Goal: Task Accomplishment & Management: Complete application form

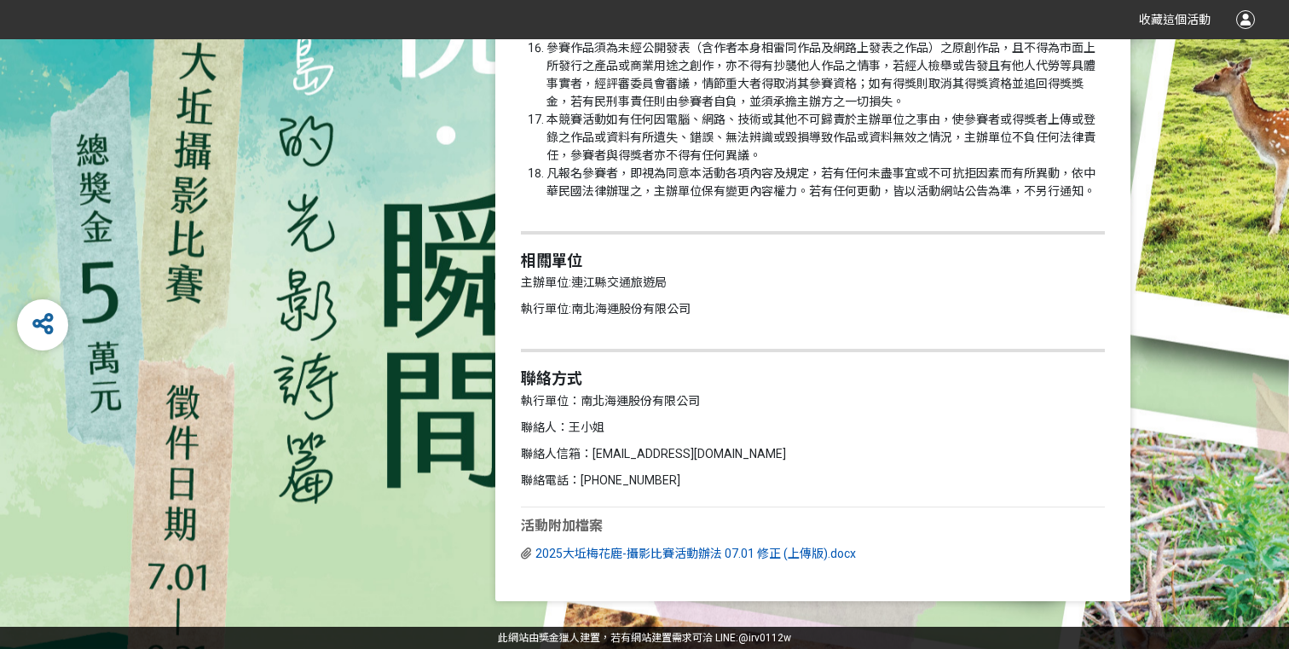
click at [606, 551] on span "2025大坵梅花鹿-攝影比賽活動辦法 07.01 修正 (上傳版).docx" at bounding box center [696, 554] width 321 height 14
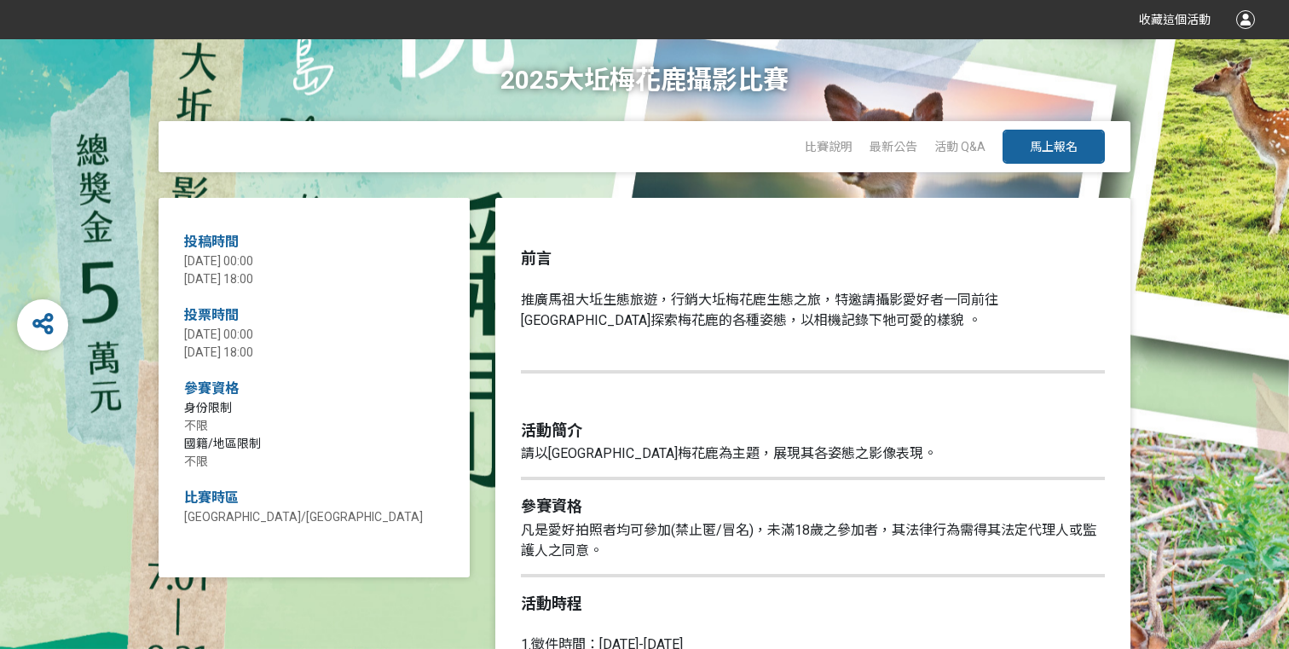
click at [1057, 134] on button "馬上報名" at bounding box center [1054, 147] width 102 height 34
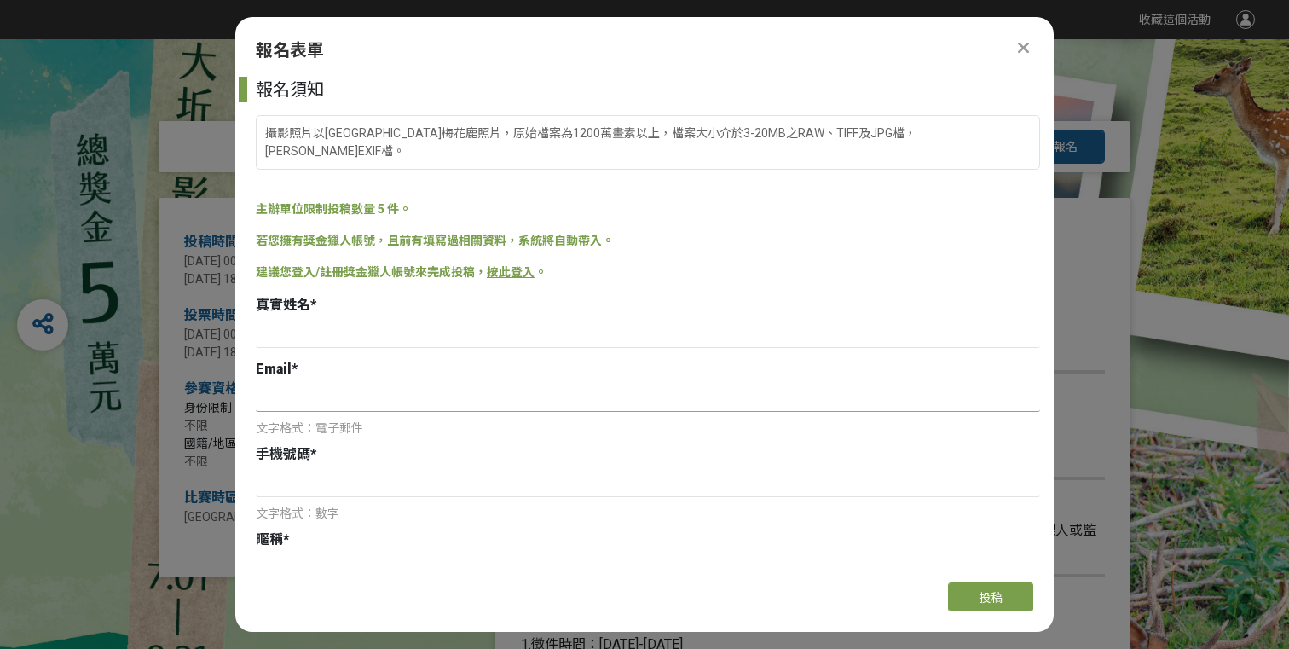
click at [366, 383] on input at bounding box center [648, 397] width 785 height 29
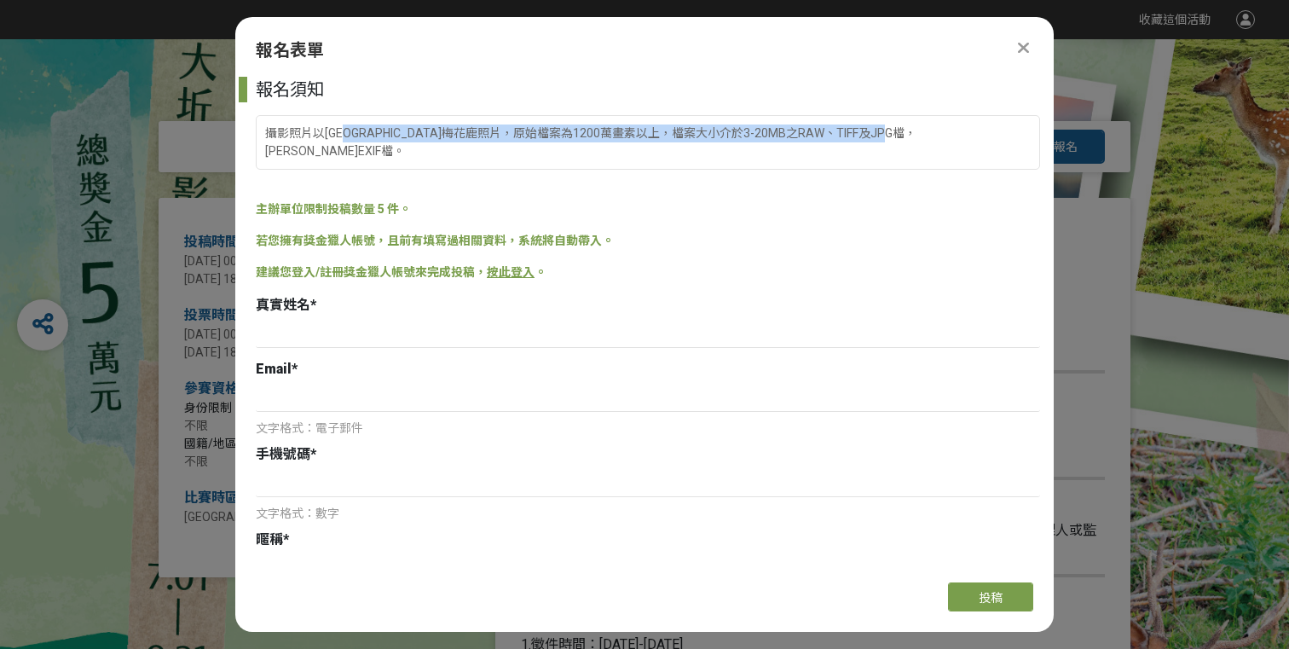
drag, startPoint x: 355, startPoint y: 132, endPoint x: 442, endPoint y: 163, distance: 92.2
click at [442, 163] on div "報名須知 攝影照片以[GEOGRAPHIC_DATA]梅花鹿照片，原始檔案為1200萬畫素以上，檔案大小介於3-20MB之RAW、TIFF及JPG檔，[PER…" at bounding box center [644, 323] width 819 height 492
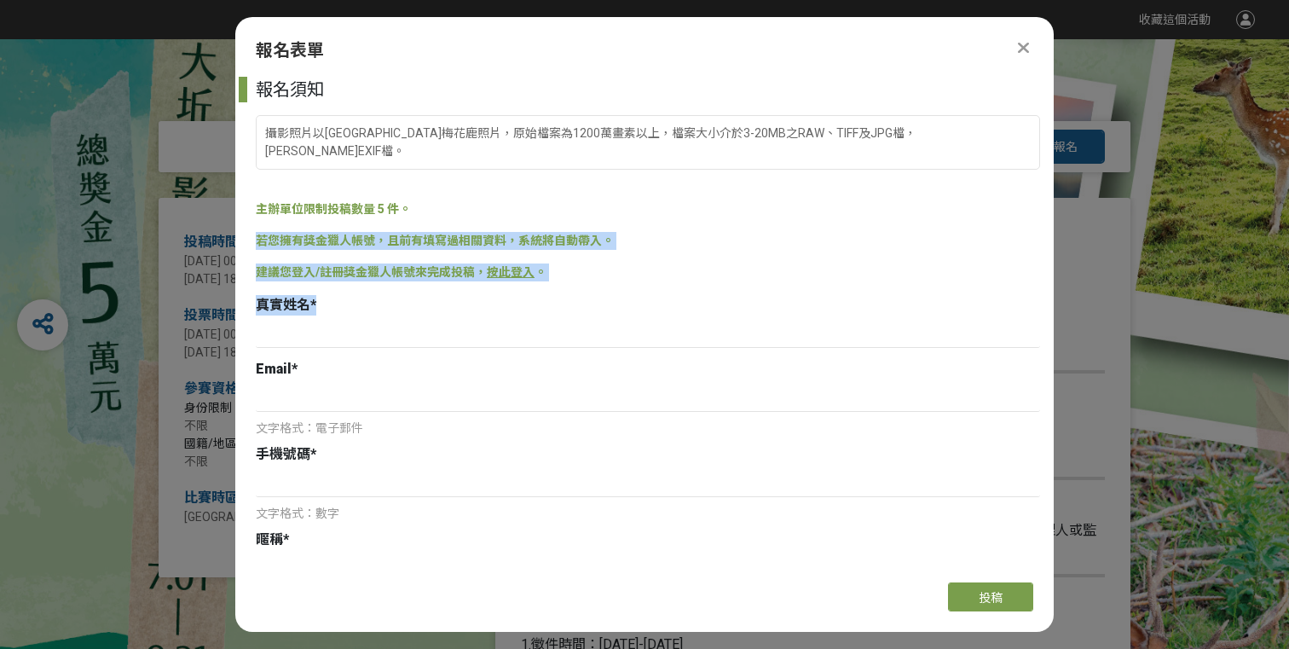
drag, startPoint x: 320, startPoint y: 211, endPoint x: 353, endPoint y: 279, distance: 75.1
click at [353, 279] on div "報名須知 攝影照片以[GEOGRAPHIC_DATA]梅花鹿照片，原始檔案為1200萬畫素以上，檔案大小介於3-20MB之RAW、TIFF及JPG檔，[PER…" at bounding box center [644, 323] width 819 height 492
click at [353, 295] on div "真實姓名 *" at bounding box center [648, 305] width 785 height 20
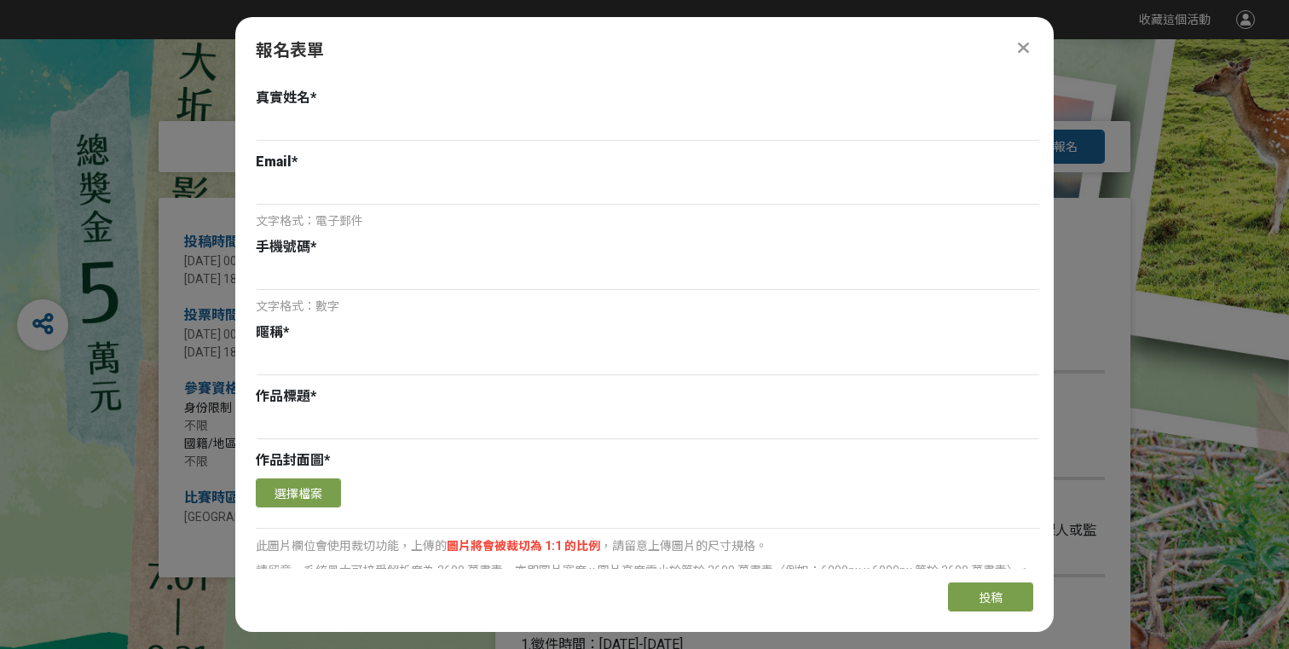
scroll to position [322, 0]
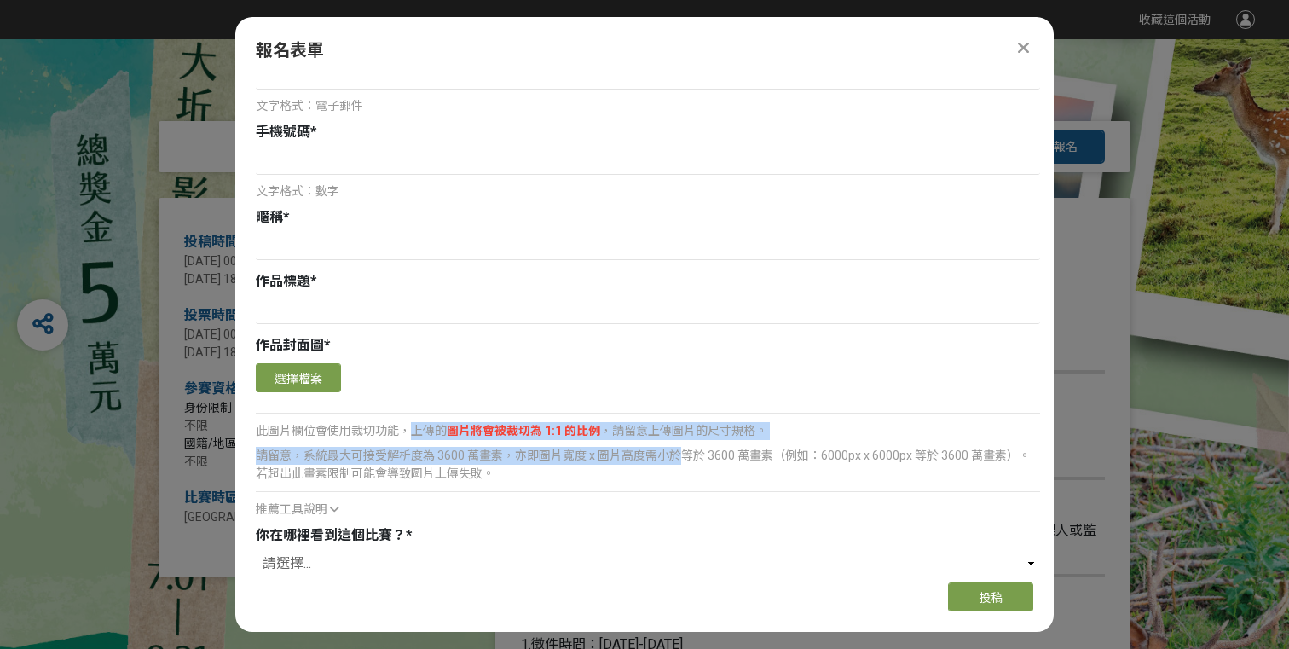
drag, startPoint x: 412, startPoint y: 414, endPoint x: 684, endPoint y: 438, distance: 273.2
click at [684, 438] on div "確認上傳 取消 旋轉圖片 選擇檔案 此圖片欄位會使用裁切功能，上傳的 圖片將會被裁切為 1:1 的比例 ，請留意上傳圖片的尺寸規格。 請留意，系統最大可接受解…" at bounding box center [648, 438] width 785 height 159
click at [684, 447] on div "請留意，系統最大可接受解析度為 3600 萬畫素，亦即圖片寬度 x 圖片高度需小於等於 3600 萬畫素（例如：6000px x 6000px 等於 3600…" at bounding box center [648, 465] width 785 height 36
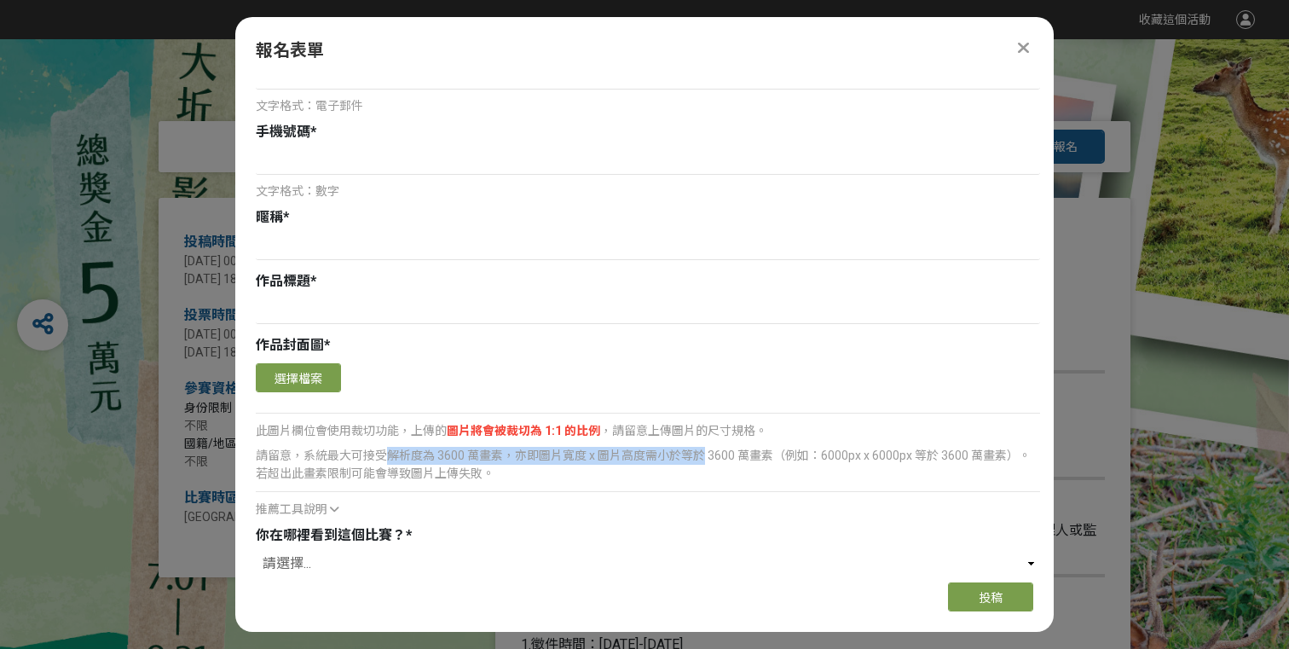
drag, startPoint x: 684, startPoint y: 438, endPoint x: 383, endPoint y: 429, distance: 301.2
click at [383, 447] on div "請留意，系統最大可接受解析度為 3600 萬畫素，亦即圖片寬度 x 圖片高度需小於等於 3600 萬畫素（例如：6000px x 6000px 等於 3600…" at bounding box center [648, 465] width 785 height 36
click at [368, 447] on div "請留意，系統最大可接受解析度為 3600 萬畫素，亦即圖片寬度 x 圖片高度需小於等於 3600 萬畫素（例如：6000px x 6000px 等於 3600…" at bounding box center [648, 465] width 785 height 36
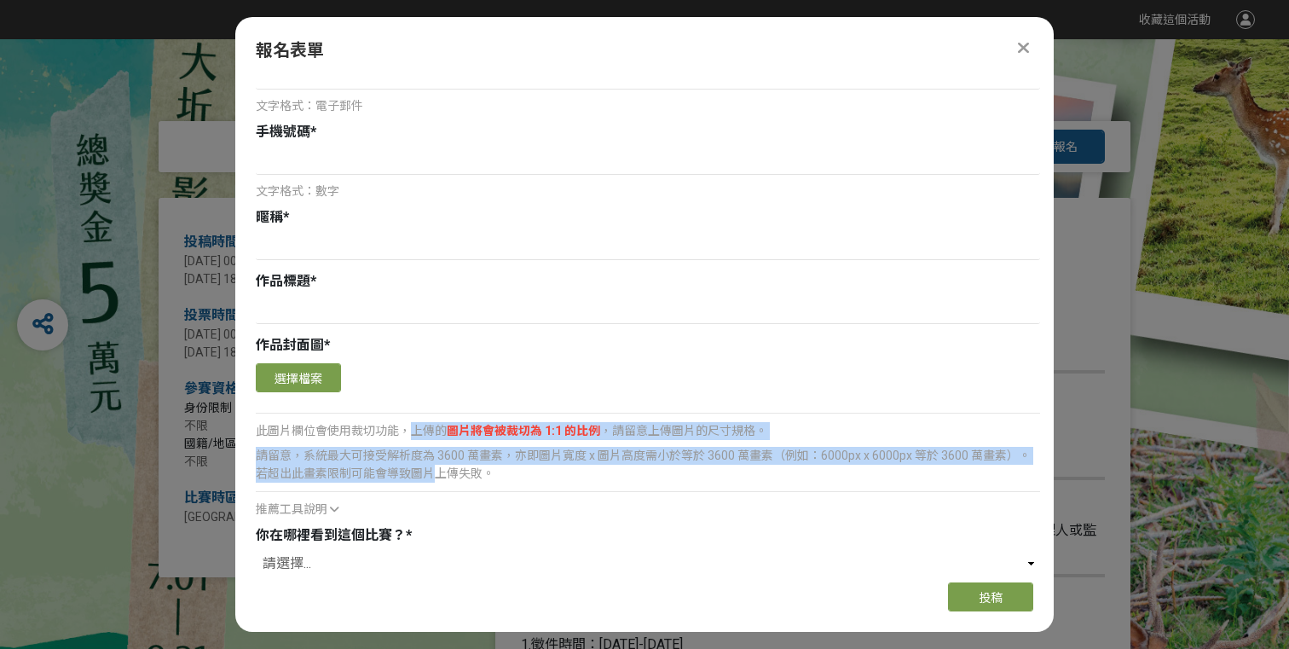
drag, startPoint x: 414, startPoint y: 413, endPoint x: 431, endPoint y: 455, distance: 45.9
click at [431, 455] on div "確認上傳 取消 旋轉圖片 選擇檔案 此圖片欄位會使用裁切功能，上傳的 圖片將會被裁切為 1:1 的比例 ，請留意上傳圖片的尺寸規格。 請留意，系統最大可接受解…" at bounding box center [648, 438] width 785 height 159
click at [431, 455] on div "請留意，系統最大可接受解析度為 3600 萬畫素，亦即圖片寬度 x 圖片高度需小於等於 3600 萬畫素（例如：6000px x 6000px 等於 3600…" at bounding box center [648, 465] width 785 height 36
drag, startPoint x: 359, startPoint y: 453, endPoint x: 394, endPoint y: 468, distance: 38.2
click at [394, 468] on div "請留意，系統最大可接受解析度為 3600 萬畫素，亦即圖片寬度 x 圖片高度需小於等於 3600 萬畫素（例如：6000px x 6000px 等於 3600…" at bounding box center [648, 480] width 785 height 75
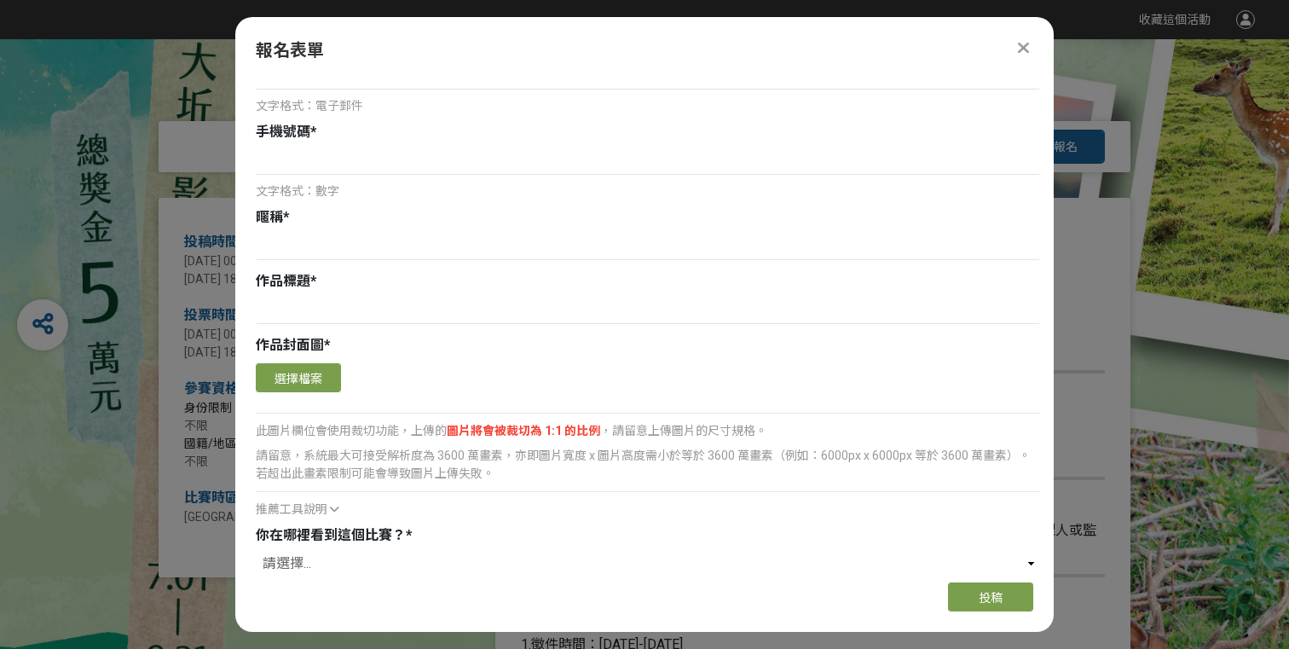
click at [394, 468] on div "請留意，系統最大可接受解析度為 3600 萬畫素，亦即圖片寬度 x 圖片高度需小於等於 3600 萬畫素（例如：6000px x 6000px 等於 3600…" at bounding box center [648, 480] width 785 height 75
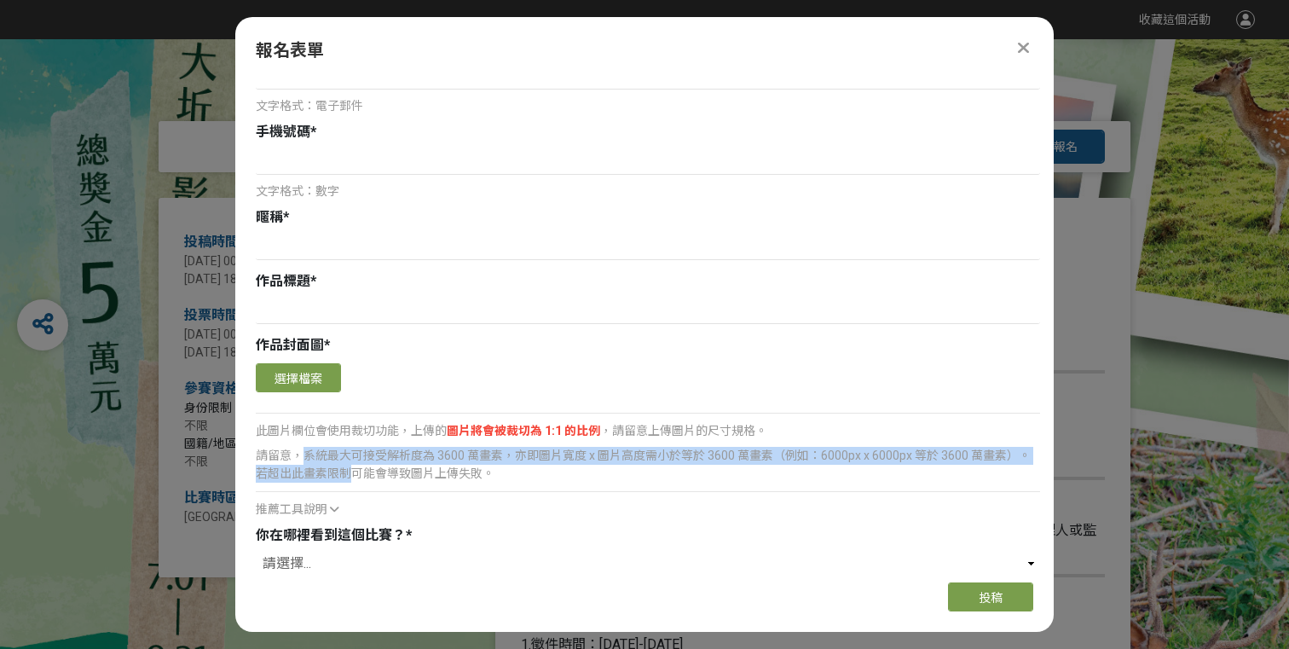
drag, startPoint x: 304, startPoint y: 439, endPoint x: 353, endPoint y: 453, distance: 51.3
click at [353, 453] on div "請留意，系統最大可接受解析度為 3600 萬畫素，亦即圖片寬度 x 圖片高度需小於等於 3600 萬畫素（例如：6000px x 6000px 等於 3600…" at bounding box center [648, 465] width 785 height 36
click at [353, 452] on div "請留意，系統最大可接受解析度為 3600 萬畫素，亦即圖片寬度 x 圖片高度需小於等於 3600 萬畫素（例如：6000px x 6000px 等於 3600…" at bounding box center [648, 465] width 785 height 36
drag, startPoint x: 352, startPoint y: 443, endPoint x: 442, endPoint y: 454, distance: 90.1
click at [442, 454] on div "請留意，系統最大可接受解析度為 3600 萬畫素，亦即圖片寬度 x 圖片高度需小於等於 3600 萬畫素（例如：6000px x 6000px 等於 3600…" at bounding box center [648, 465] width 785 height 36
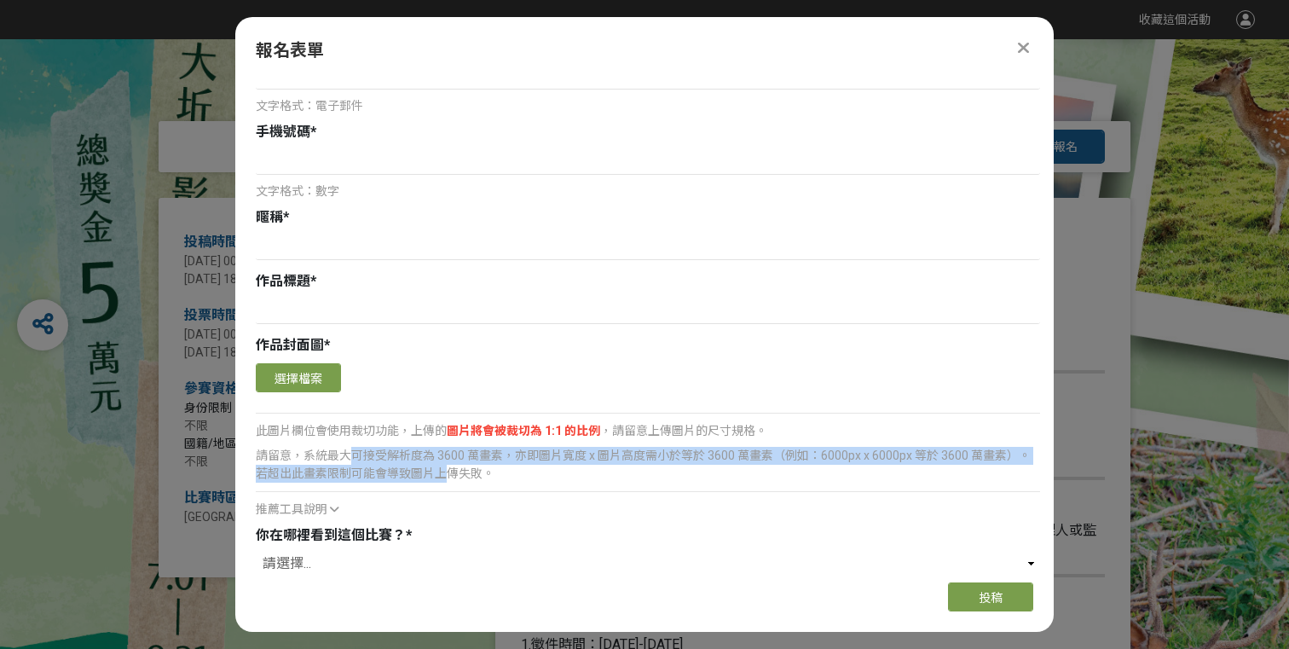
click at [442, 454] on div "請留意，系統最大可接受解析度為 3600 萬畫素，亦即圖片寬度 x 圖片高度需小於等於 3600 萬畫素（例如：6000px x 6000px 等於 3600…" at bounding box center [648, 465] width 785 height 36
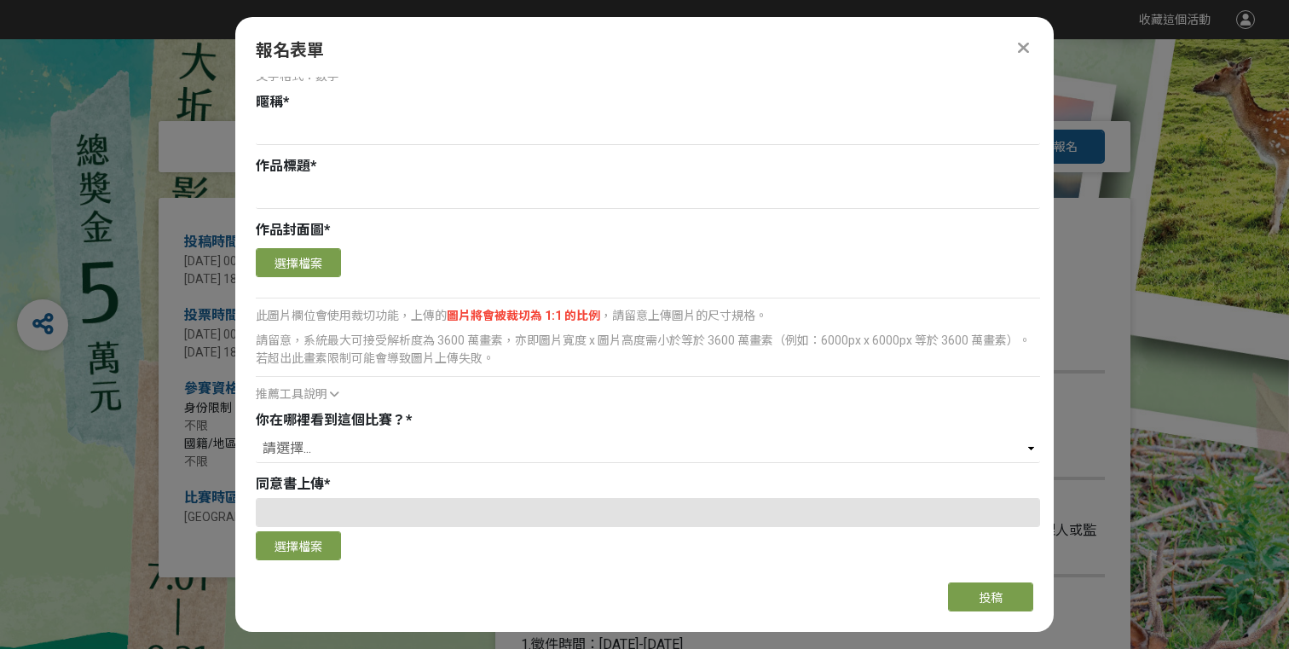
scroll to position [478, 0]
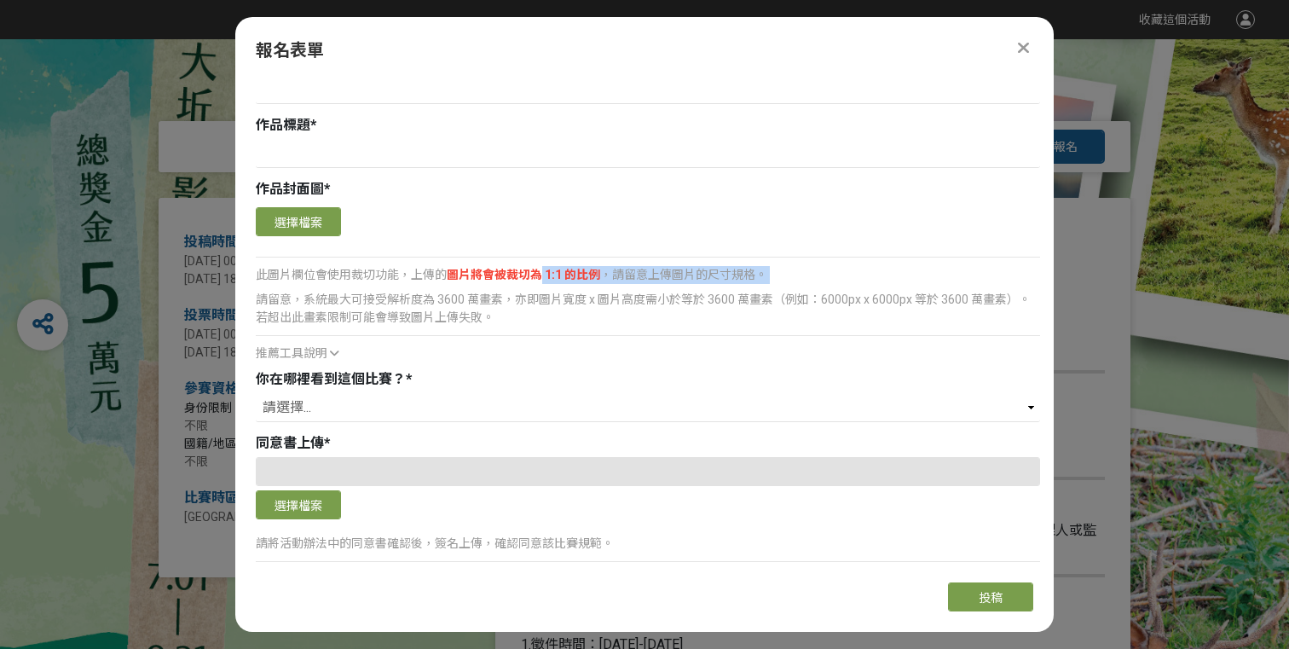
drag, startPoint x: 538, startPoint y: 252, endPoint x: 766, endPoint y: 269, distance: 228.3
click at [766, 269] on div "確認上傳 取消 旋轉圖片 選擇檔案 此圖片欄位會使用裁切功能，上傳的 圖片將會被裁切為 1:1 的比例 ，請留意上傳圖片的尺寸規格。 請留意，系統最大可接受解…" at bounding box center [648, 282] width 785 height 159
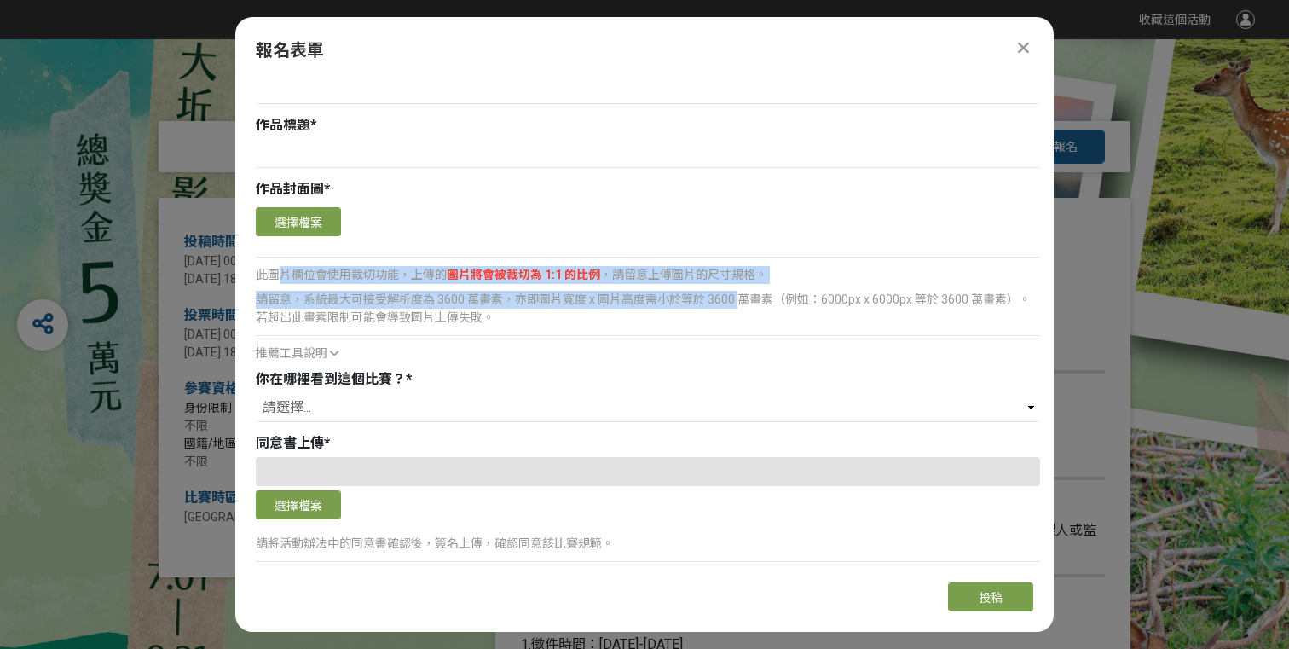
drag, startPoint x: 741, startPoint y: 281, endPoint x: 276, endPoint y: 252, distance: 465.6
click at [276, 252] on div "確認上傳 取消 旋轉圖片 選擇檔案 此圖片欄位會使用裁切功能，上傳的 圖片將會被裁切為 1:1 的比例 ，請留意上傳圖片的尺寸規格。 請留意，系統最大可接受解…" at bounding box center [648, 282] width 785 height 159
click at [276, 268] on span "此圖片欄位會使用裁切功能，上傳的 圖片將會被裁切為 1:1 的比例 ，請留意上傳圖片的尺寸規格。" at bounding box center [512, 275] width 512 height 14
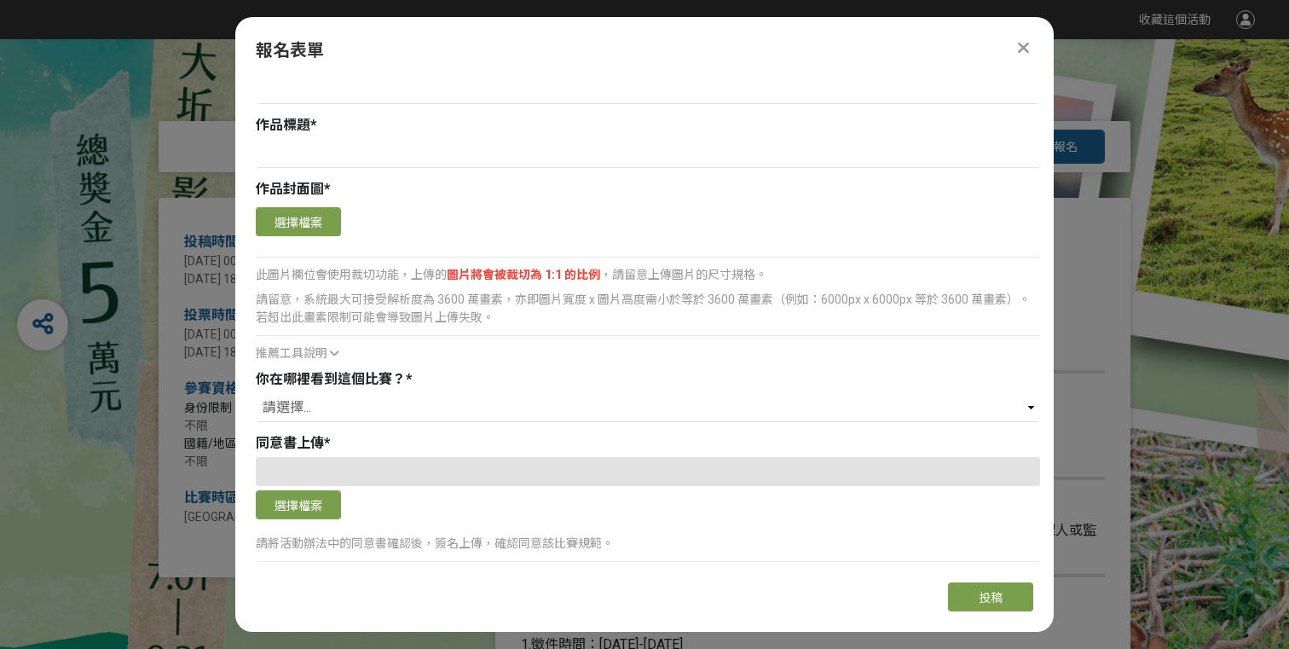
drag, startPoint x: 260, startPoint y: 271, endPoint x: 434, endPoint y: 309, distance: 178.0
click at [434, 309] on div "請留意，系統最大可接受解析度為 3600 萬畫素，亦即圖片寬度 x 圖片高度需小於等於 3600 萬畫素（例如：6000px x 6000px 等於 3600…" at bounding box center [648, 324] width 785 height 75
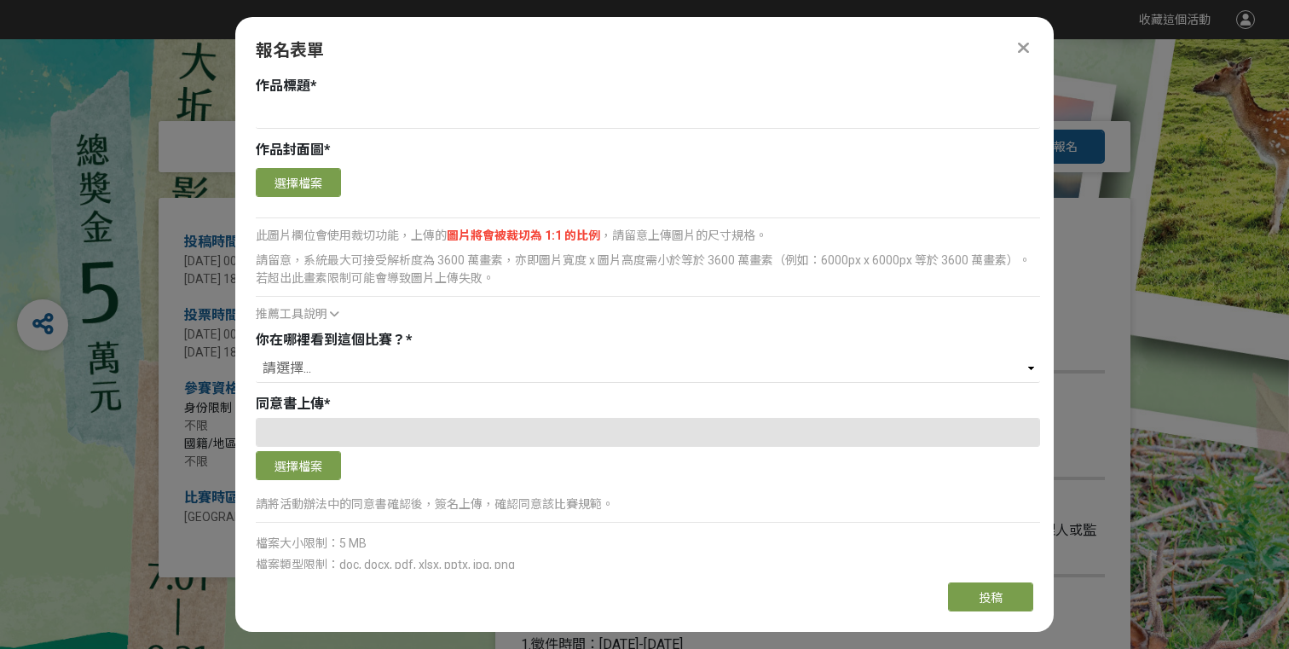
scroll to position [567, 0]
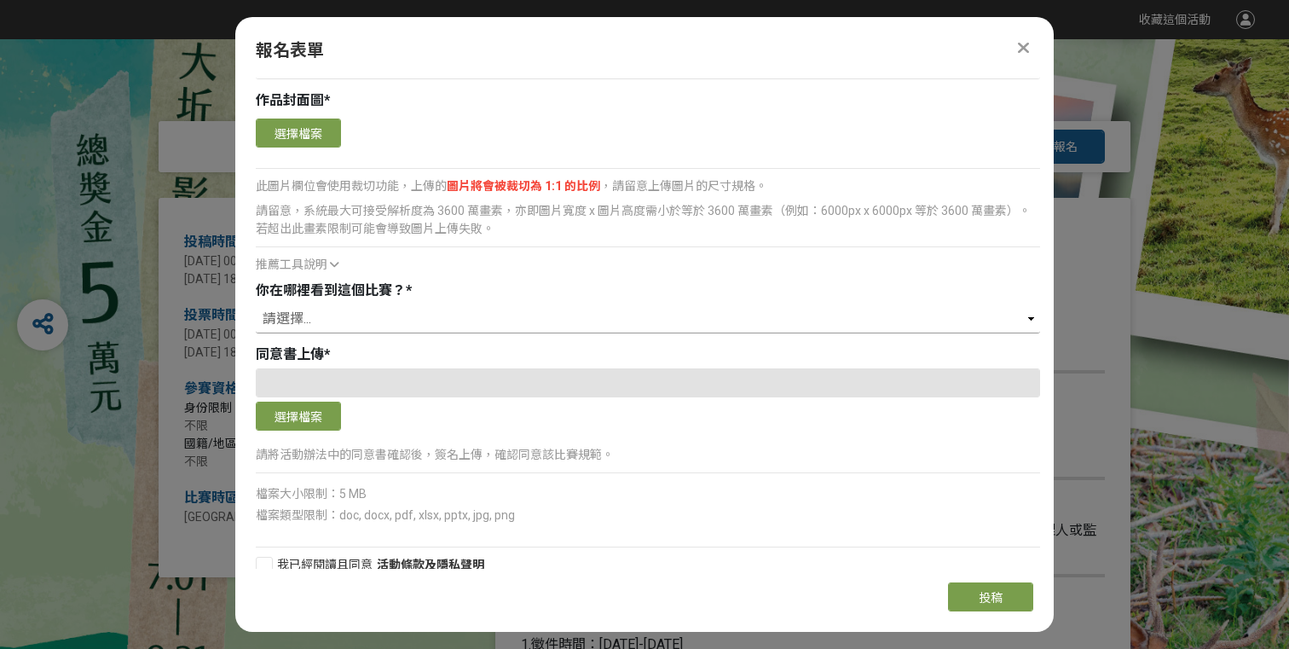
click at [391, 310] on select "請選擇... 獎金獵人網站 Facebook / Instagram 校園講座 / 老師系上推薦 電子郵件 海報 其他" at bounding box center [648, 318] width 785 height 29
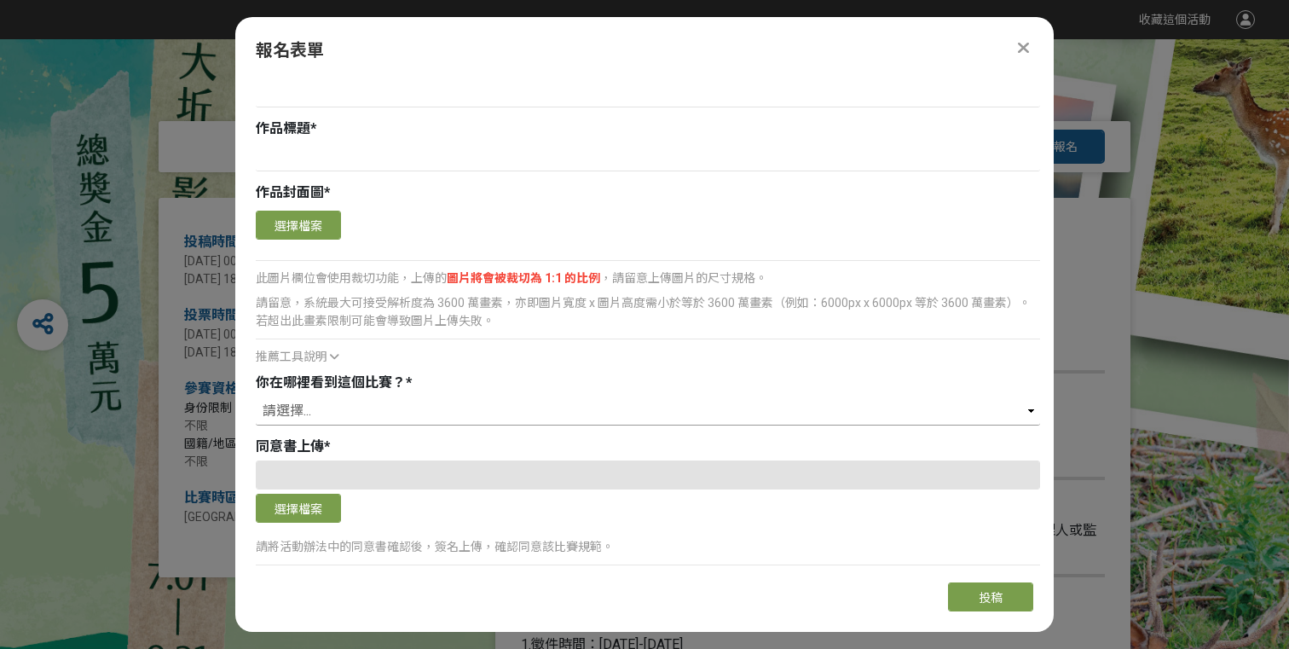
scroll to position [466, 0]
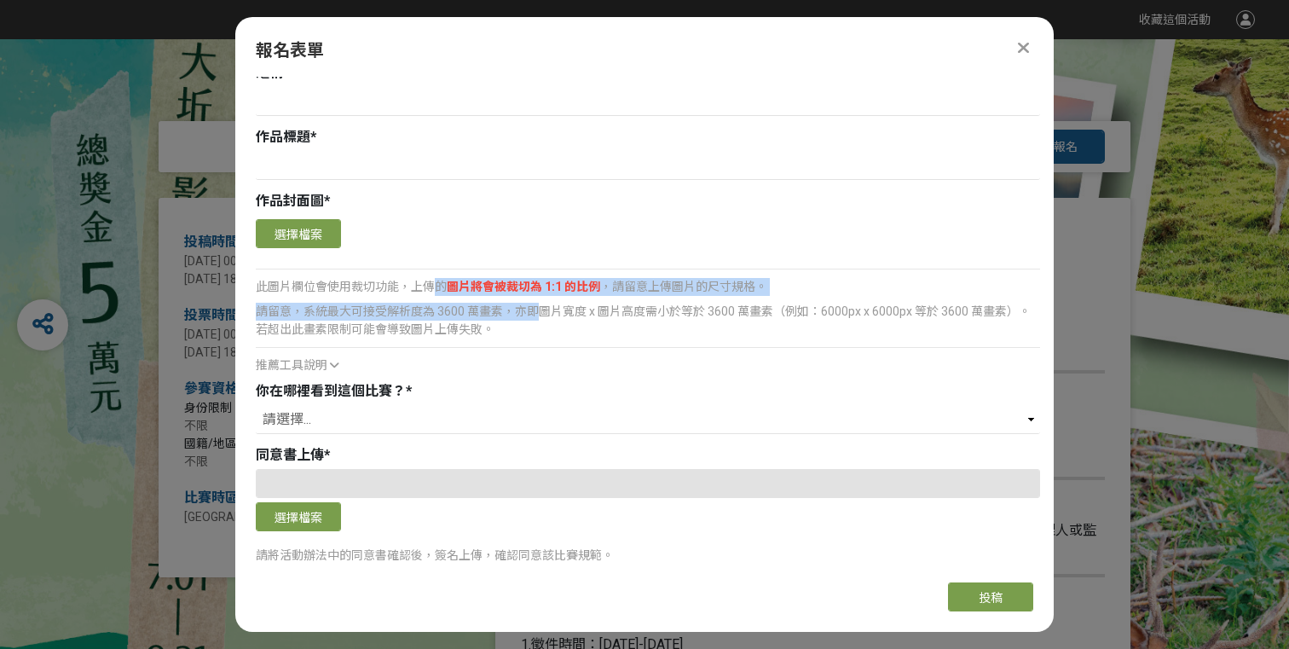
drag, startPoint x: 439, startPoint y: 268, endPoint x: 540, endPoint y: 296, distance: 104.5
click at [540, 296] on div "確認上傳 取消 旋轉圖片 選擇檔案 此圖片欄位會使用裁切功能，上傳的 圖片將會被裁切為 1:1 的比例 ，請留意上傳圖片的尺寸規格。 請留意，系統最大可接受解…" at bounding box center [648, 294] width 785 height 159
click at [540, 303] on div "請留意，系統最大可接受解析度為 3600 萬畫素，亦即圖片寬度 x 圖片高度需小於等於 3600 萬畫素（例如：6000px x 6000px 等於 3600…" at bounding box center [648, 321] width 785 height 36
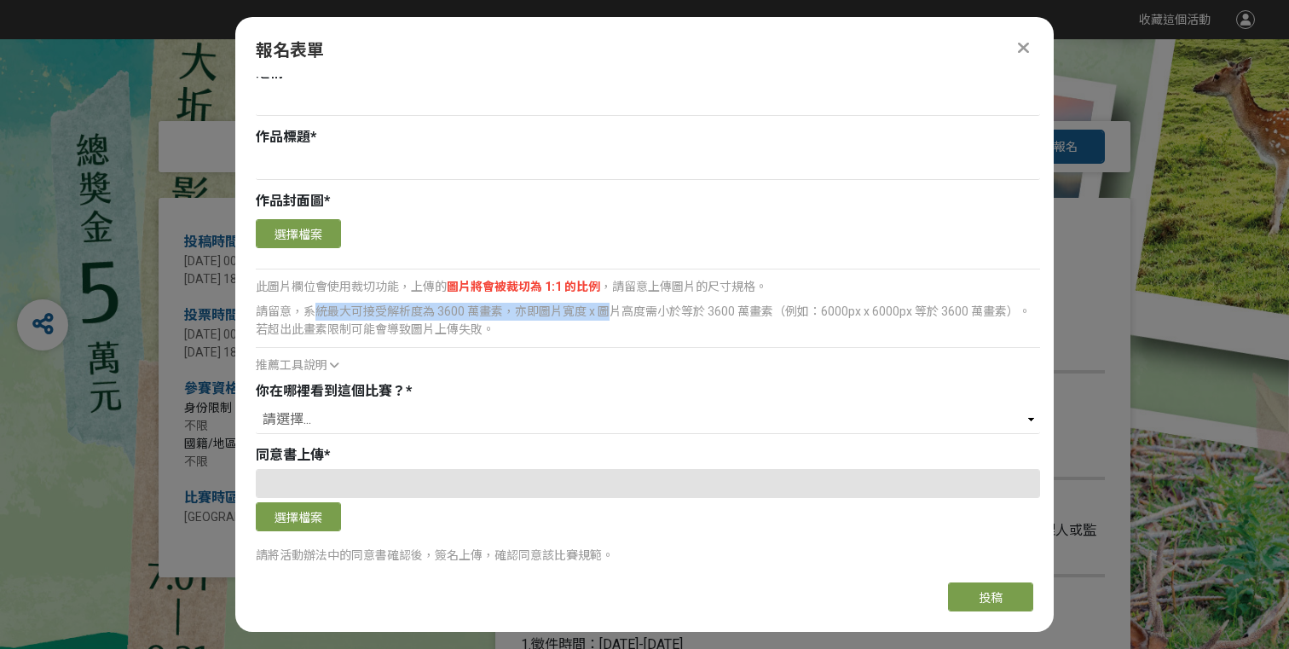
drag, startPoint x: 608, startPoint y: 295, endPoint x: 316, endPoint y: 288, distance: 291.7
click at [316, 303] on div "請留意，系統最大可接受解析度為 3600 萬畫素，亦即圖片寬度 x 圖片高度需小於等於 3600 萬畫素（例如：6000px x 6000px 等於 3600…" at bounding box center [648, 321] width 785 height 36
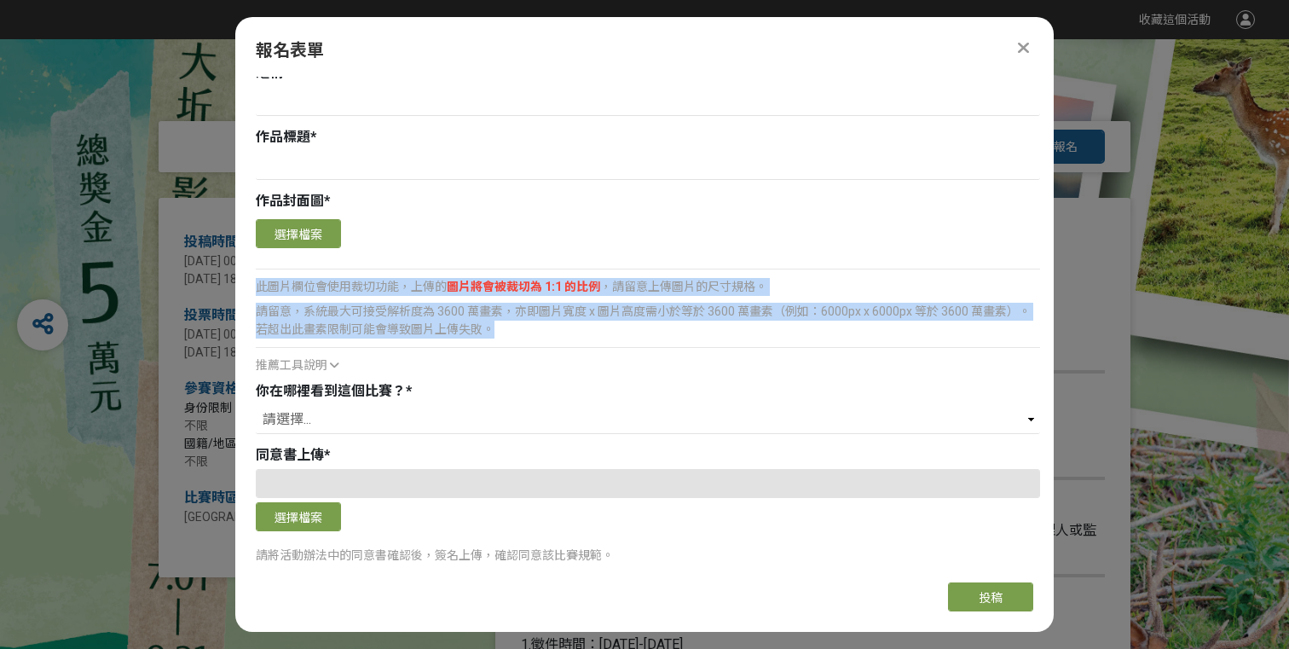
drag, startPoint x: 505, startPoint y: 304, endPoint x: 238, endPoint y: 266, distance: 269.5
click at [238, 266] on div "報名須知 攝影照片以[GEOGRAPHIC_DATA]梅花鹿照片，原始檔案為1200萬畫素以上，檔案大小介於3-20MB之RAW、TIFF及JPG檔，[PER…" at bounding box center [644, 323] width 819 height 492
click at [293, 221] on button "選擇檔案" at bounding box center [298, 233] width 85 height 29
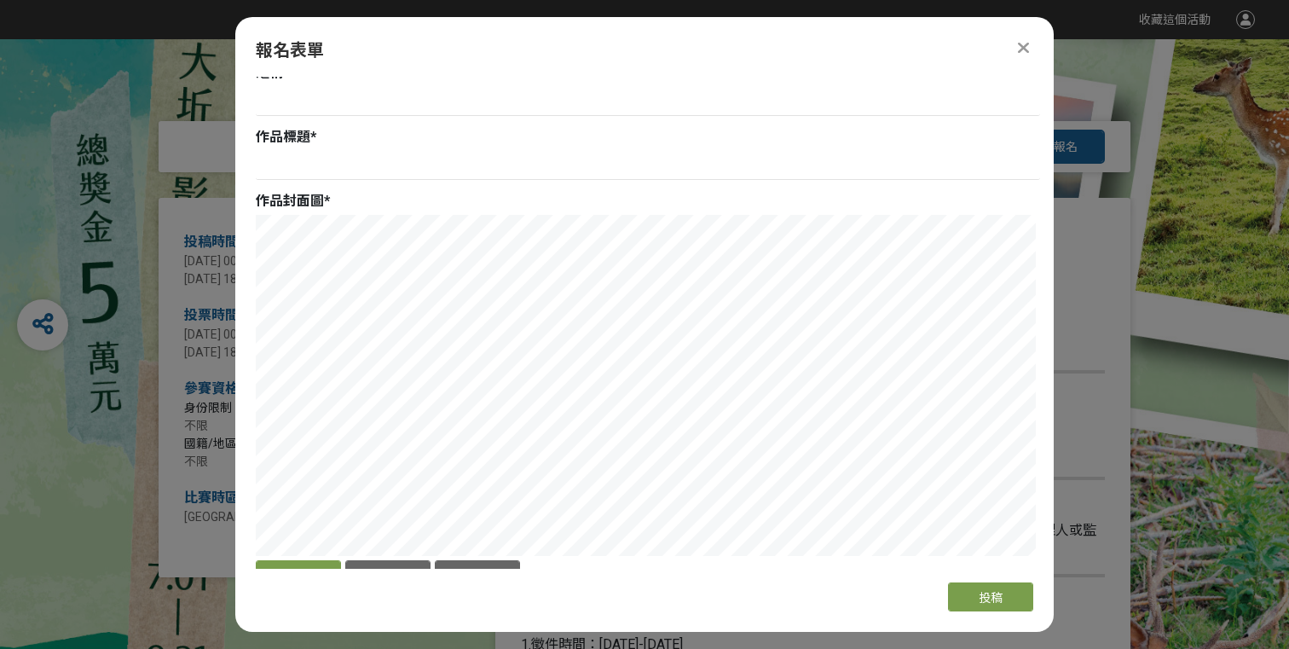
click at [880, 591] on div "報名表單 報名須知 攝影照片以[GEOGRAPHIC_DATA]梅花鹿照片，原始檔案為1200萬畫素以上，檔案大小介於3-20MB之RAW、TIFF及JPG檔…" at bounding box center [644, 324] width 819 height 615
click at [409, 615] on div "報名表單 報名須知 攝影照片以[GEOGRAPHIC_DATA]梅花鹿照片，原始檔案為1200萬畫素以上，檔案大小介於3-20MB之RAW、TIFF及JPG檔…" at bounding box center [644, 324] width 819 height 615
click at [889, 601] on div "報名表單 報名須知 攝影照片以[GEOGRAPHIC_DATA]梅花鹿照片，原始檔案為1200萬畫素以上，檔案大小介於3-20MB之RAW、TIFF及JPG檔…" at bounding box center [644, 324] width 819 height 615
click at [309, 562] on button "確認上傳" at bounding box center [298, 574] width 85 height 29
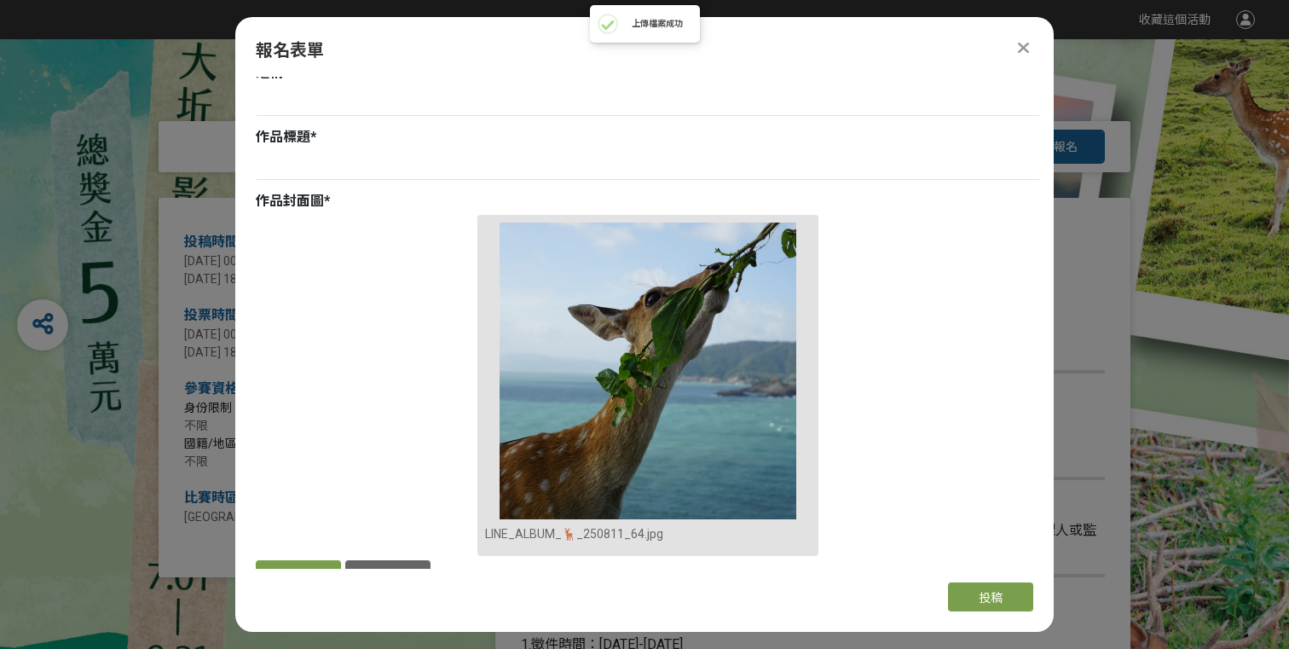
click at [956, 389] on div "LINE_ALBUM_🦌_250811_64.jpg 選擇檔案 移除檔案" at bounding box center [648, 404] width 785 height 379
click at [703, 383] on img at bounding box center [648, 371] width 326 height 297
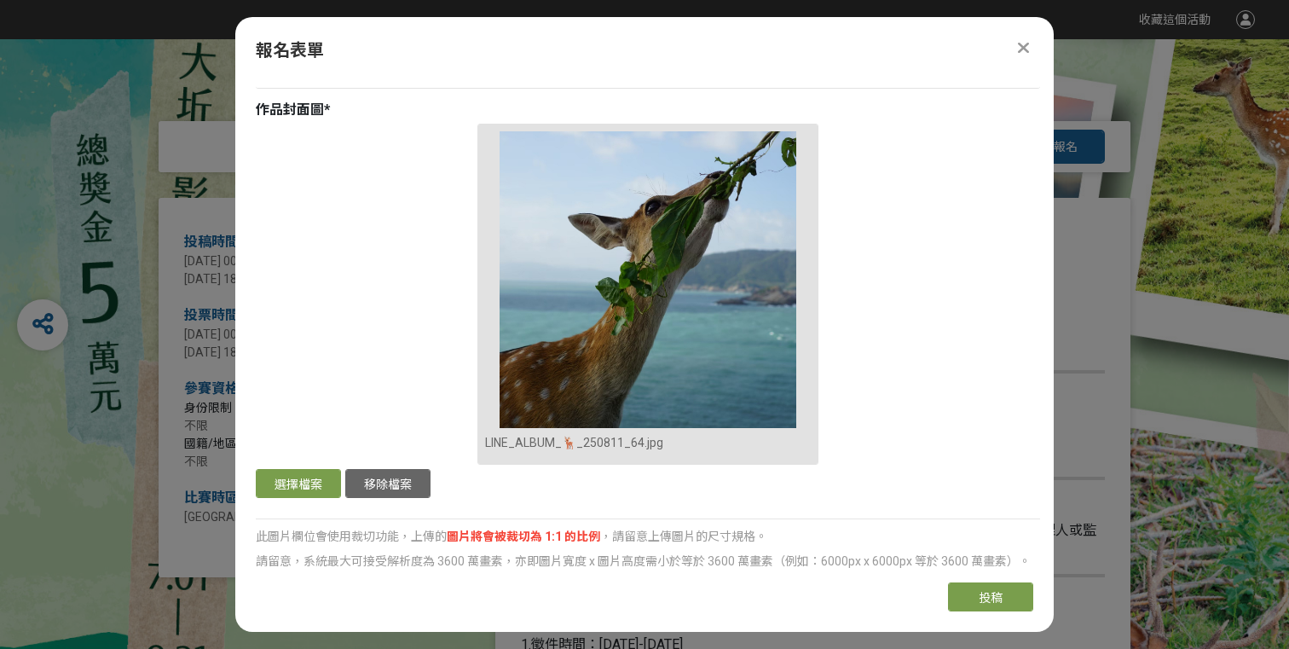
scroll to position [602, 0]
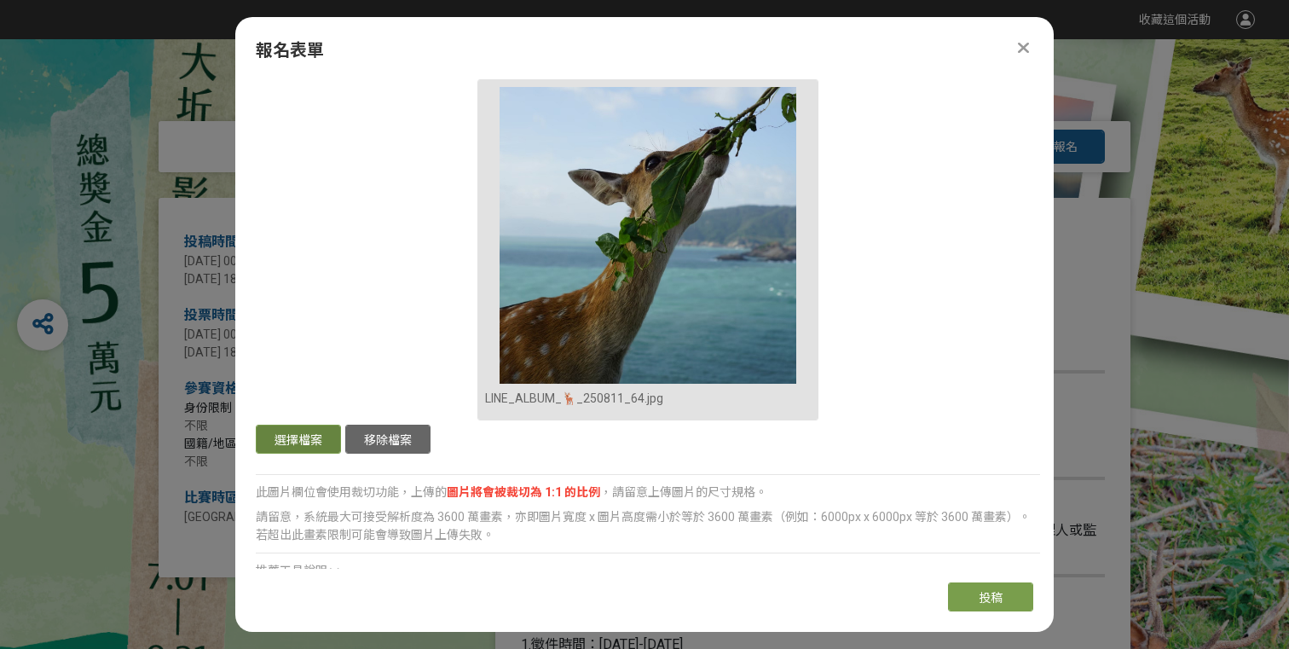
click at [289, 425] on button "選擇檔案" at bounding box center [298, 439] width 85 height 29
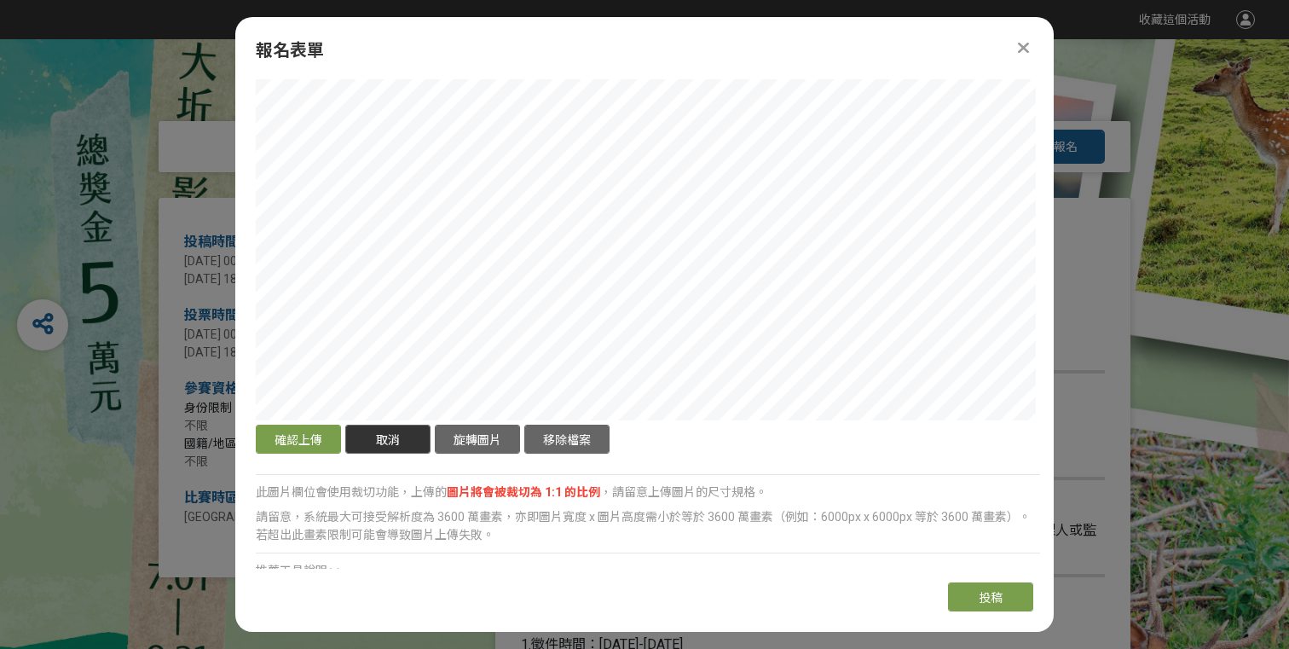
click at [403, 425] on button "取消" at bounding box center [387, 439] width 85 height 29
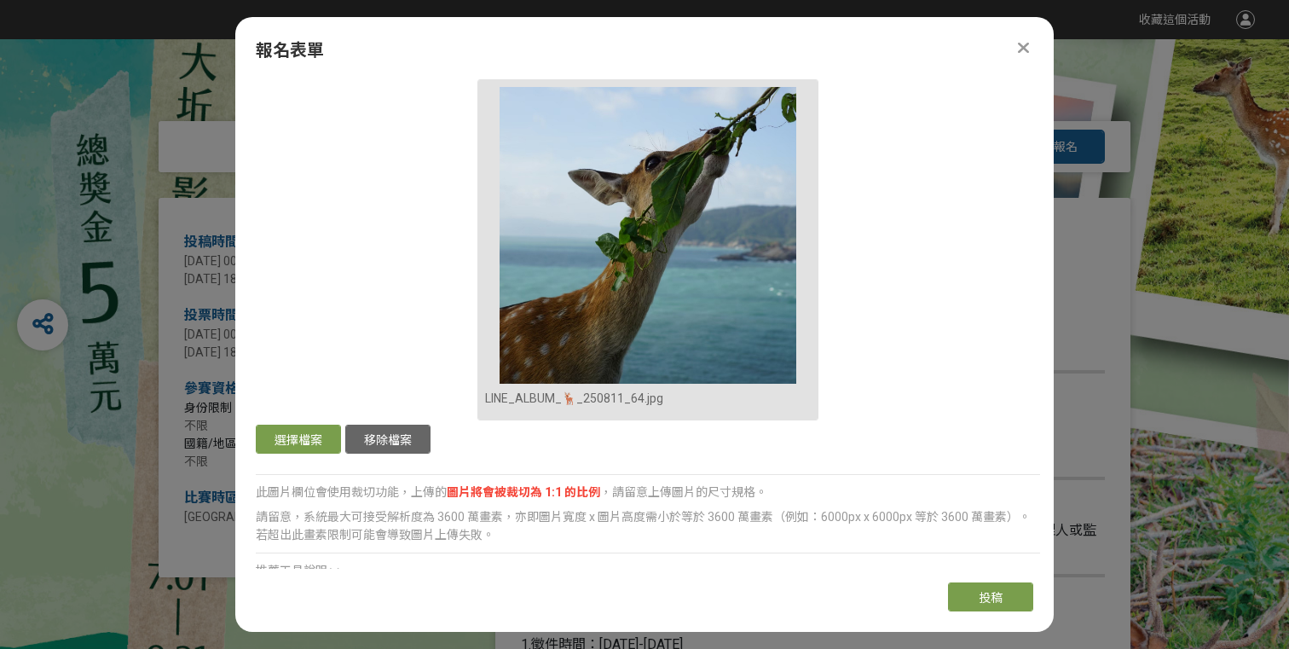
click at [1019, 44] on icon at bounding box center [1023, 47] width 11 height 17
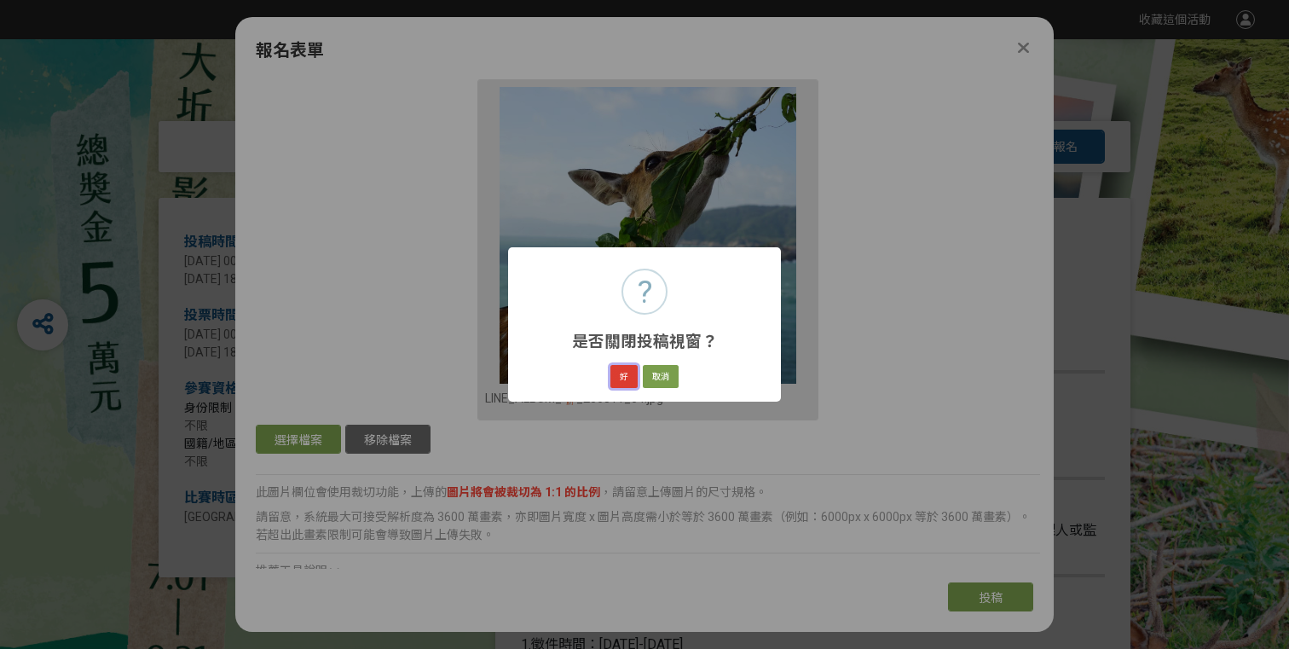
click at [625, 376] on button "好" at bounding box center [624, 377] width 27 height 24
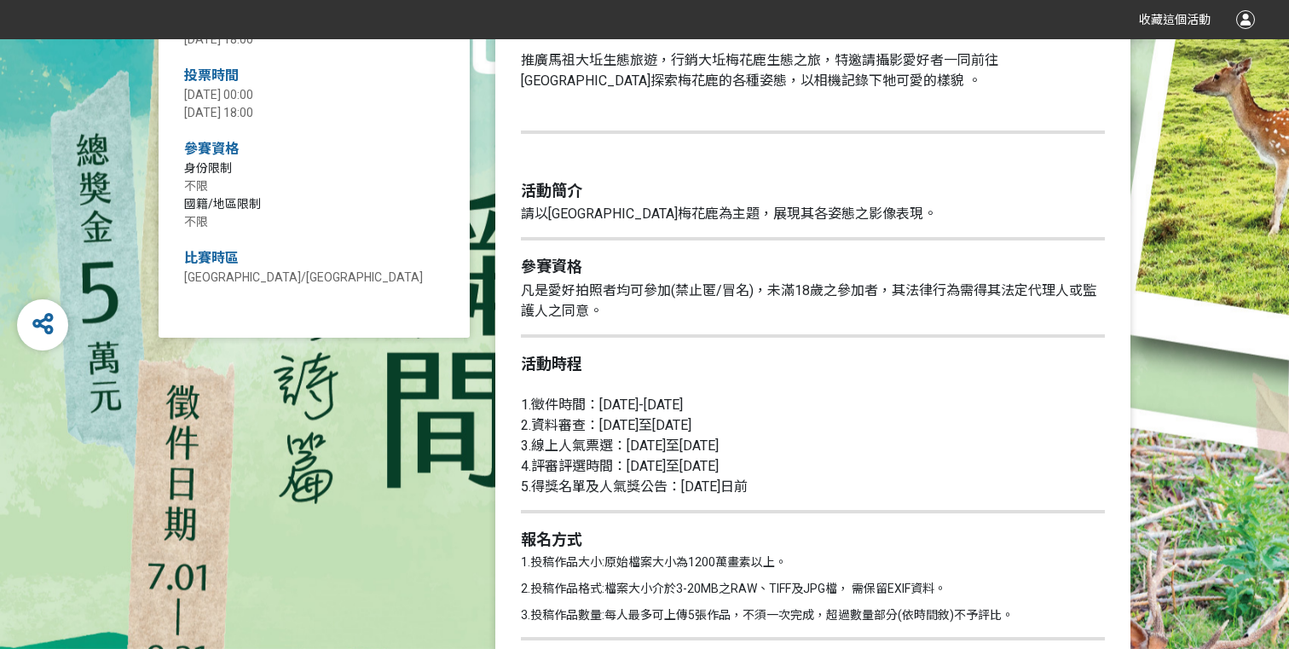
scroll to position [0, 0]
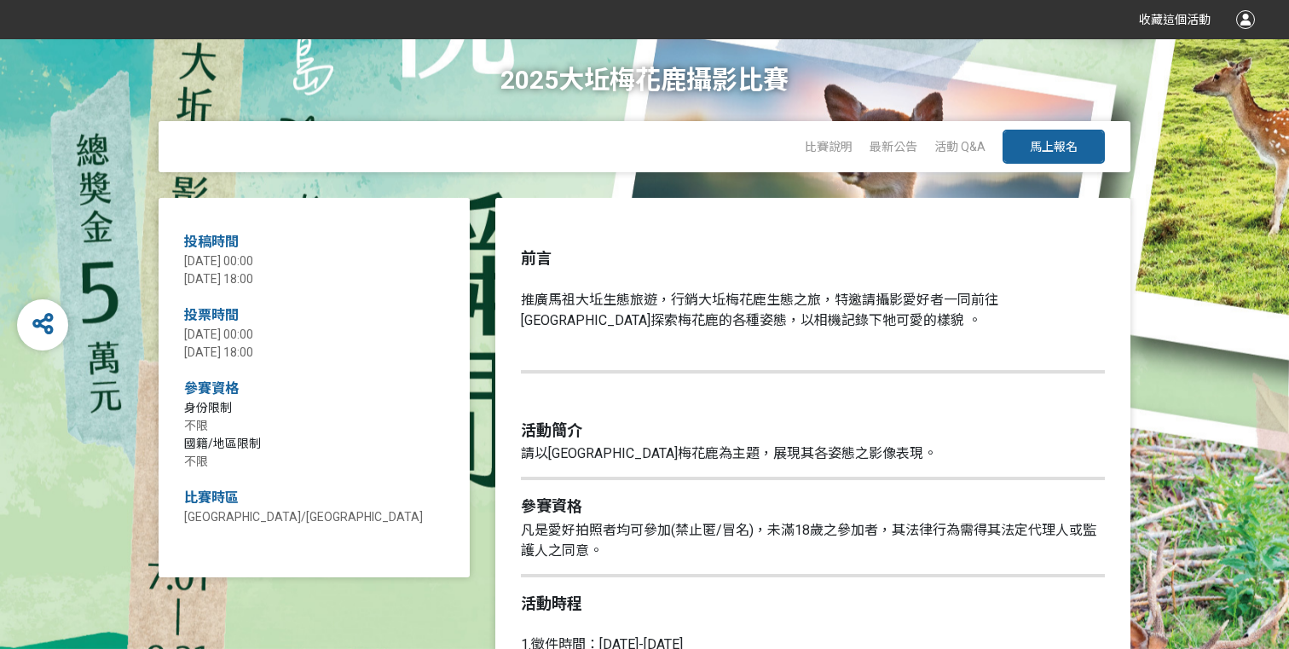
click at [1062, 143] on span "馬上報名" at bounding box center [1054, 147] width 48 height 14
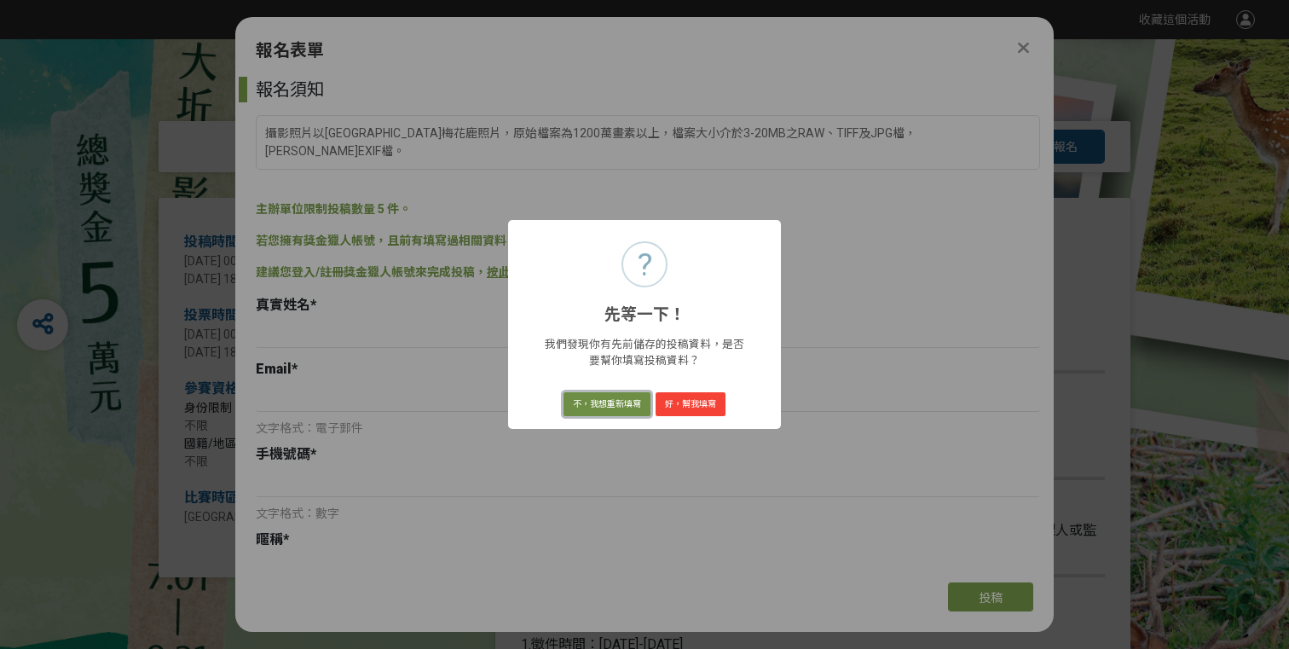
click at [614, 413] on button "不，我想重新填寫" at bounding box center [607, 404] width 87 height 24
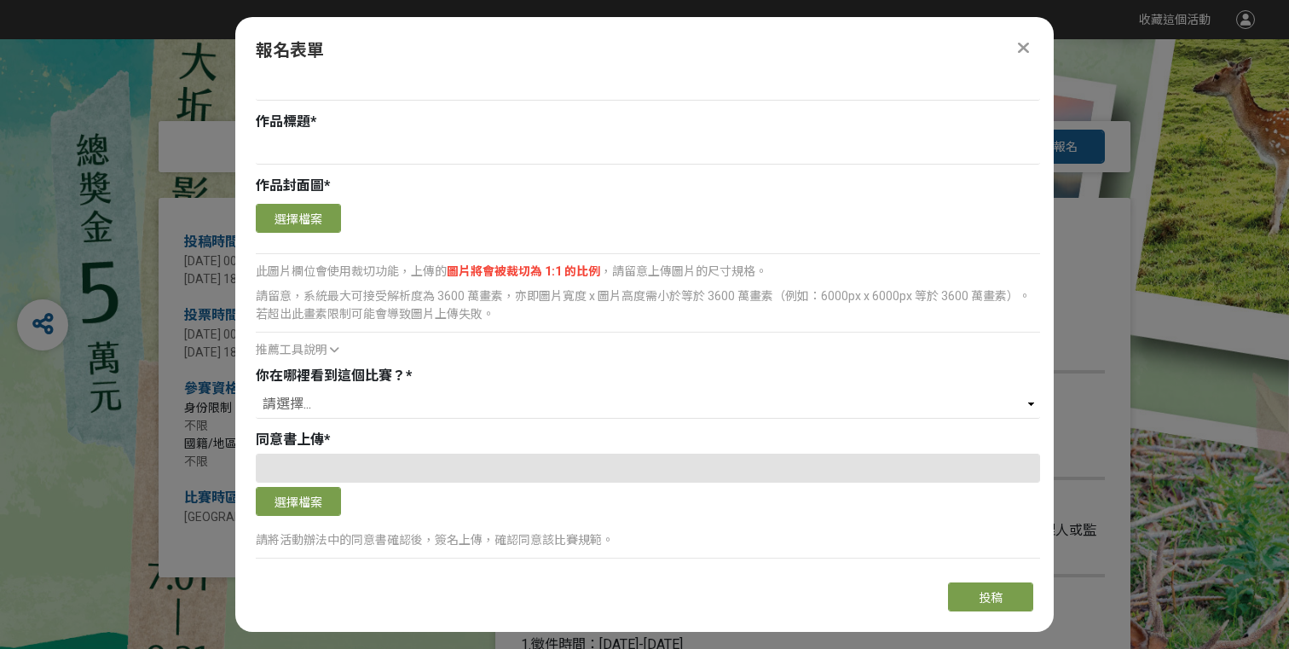
scroll to position [567, 0]
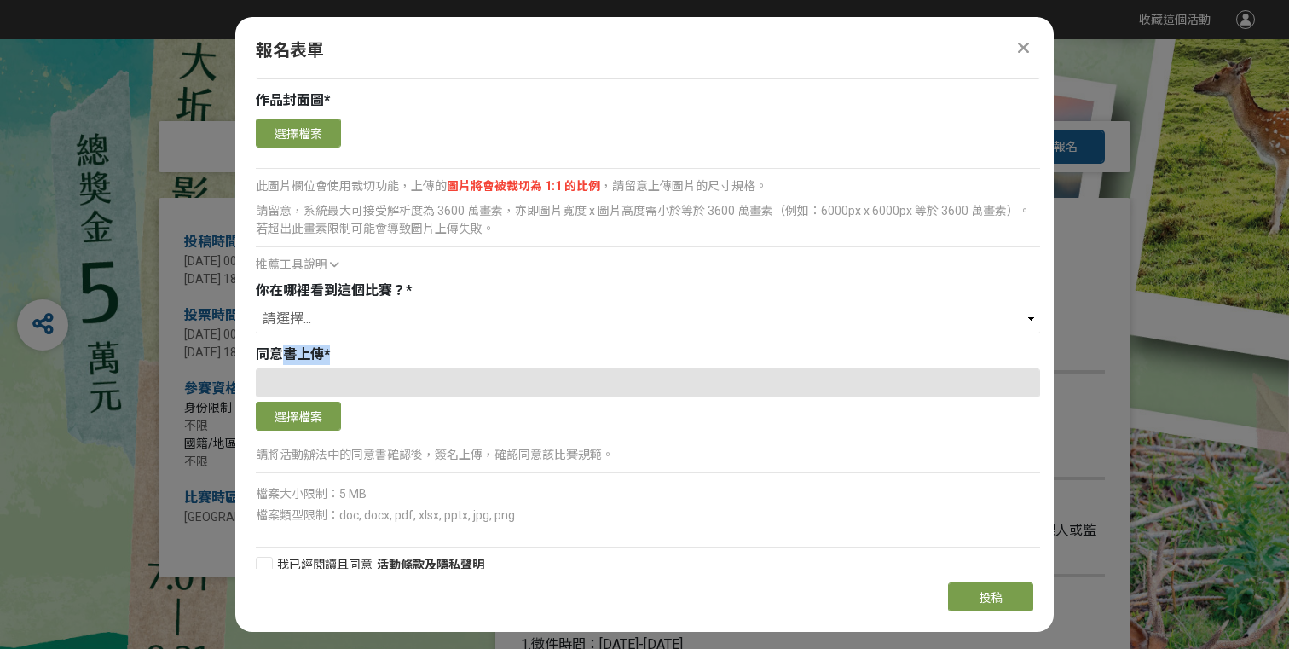
drag, startPoint x: 287, startPoint y: 333, endPoint x: 363, endPoint y: 333, distance: 76.7
click at [363, 345] on div "同意書上傳 *" at bounding box center [648, 355] width 785 height 20
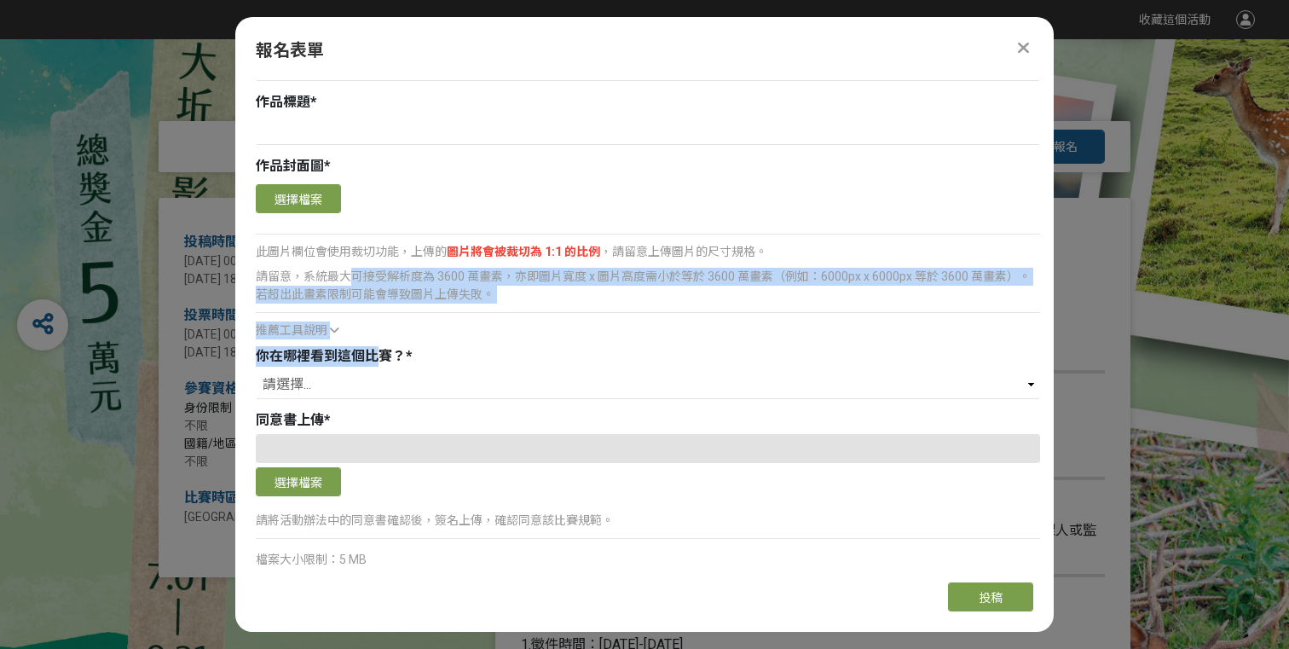
drag, startPoint x: 348, startPoint y: 265, endPoint x: 384, endPoint y: 345, distance: 87.8
click at [384, 345] on div "真實姓名 * Email * 文字格式：電子郵件 手機號碼 * 文字格式：數字 暱稱 * 作品標題 * 作品封面圖 * 確認上傳 取消 旋轉圖片 選擇檔案 此…" at bounding box center [648, 192] width 785 height 796
click at [384, 348] on span "你在哪裡看到這個比賽？" at bounding box center [331, 356] width 150 height 16
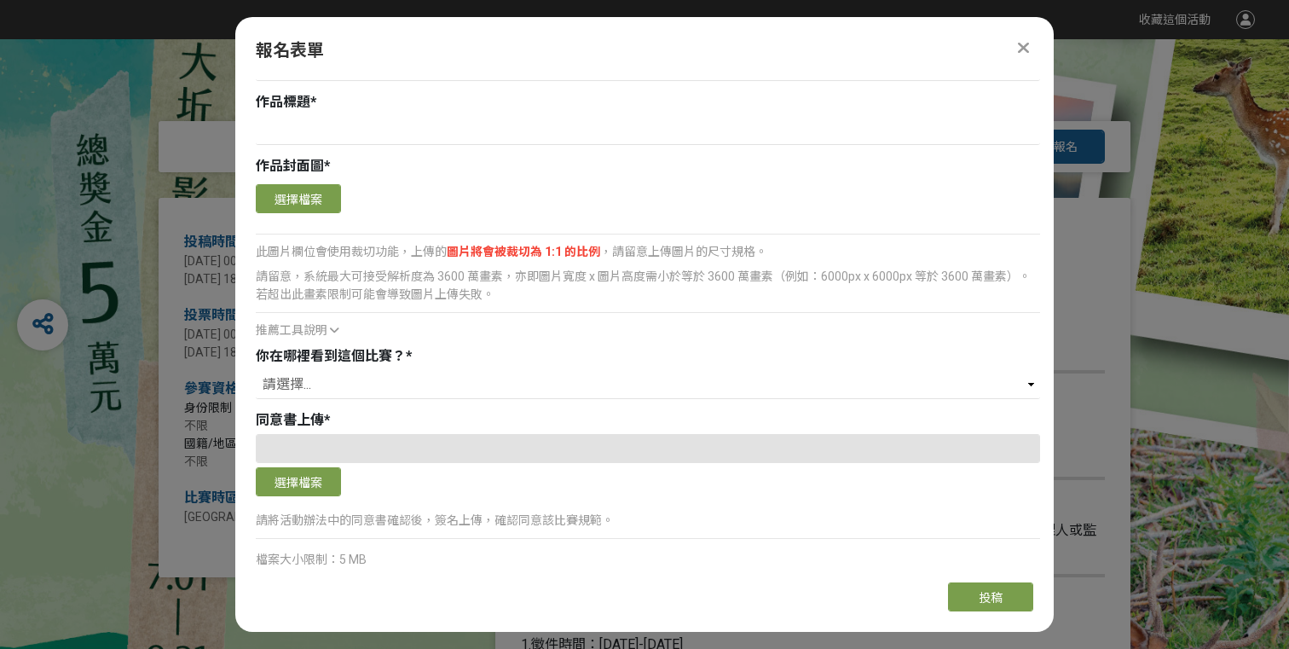
scroll to position [567, 0]
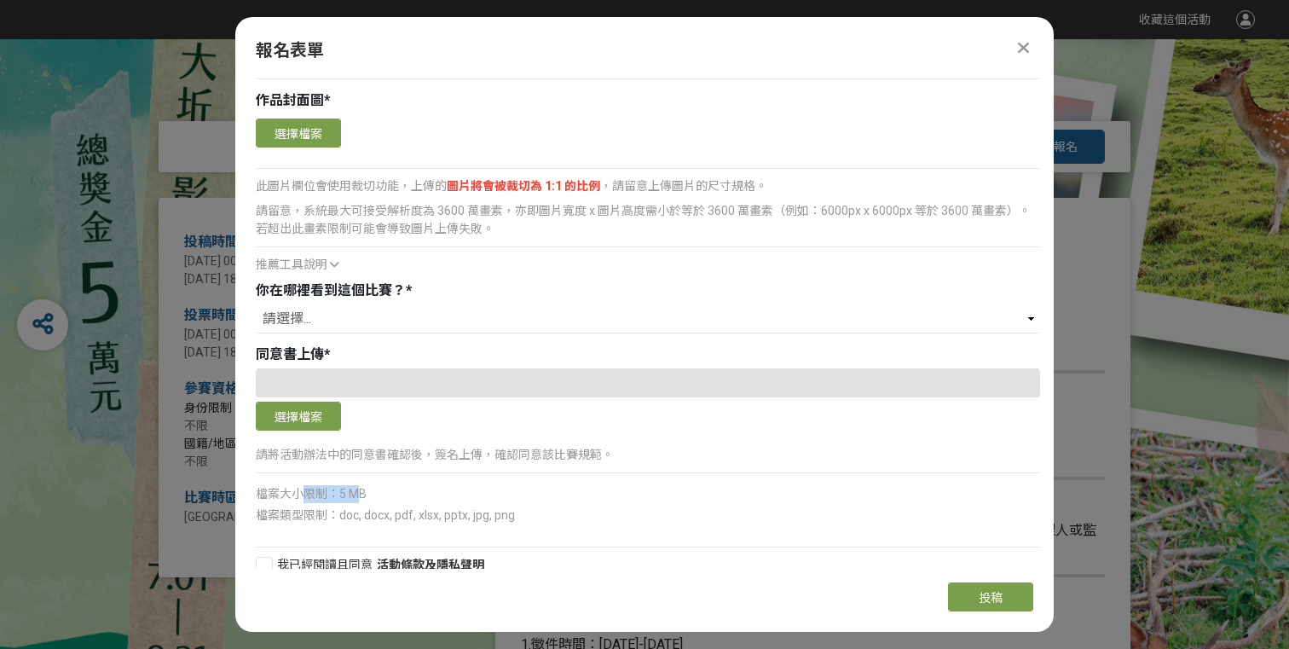
drag, startPoint x: 309, startPoint y: 467, endPoint x: 362, endPoint y: 482, distance: 54.8
click at [362, 485] on div "檔案大小限制：5 MB" at bounding box center [648, 494] width 785 height 18
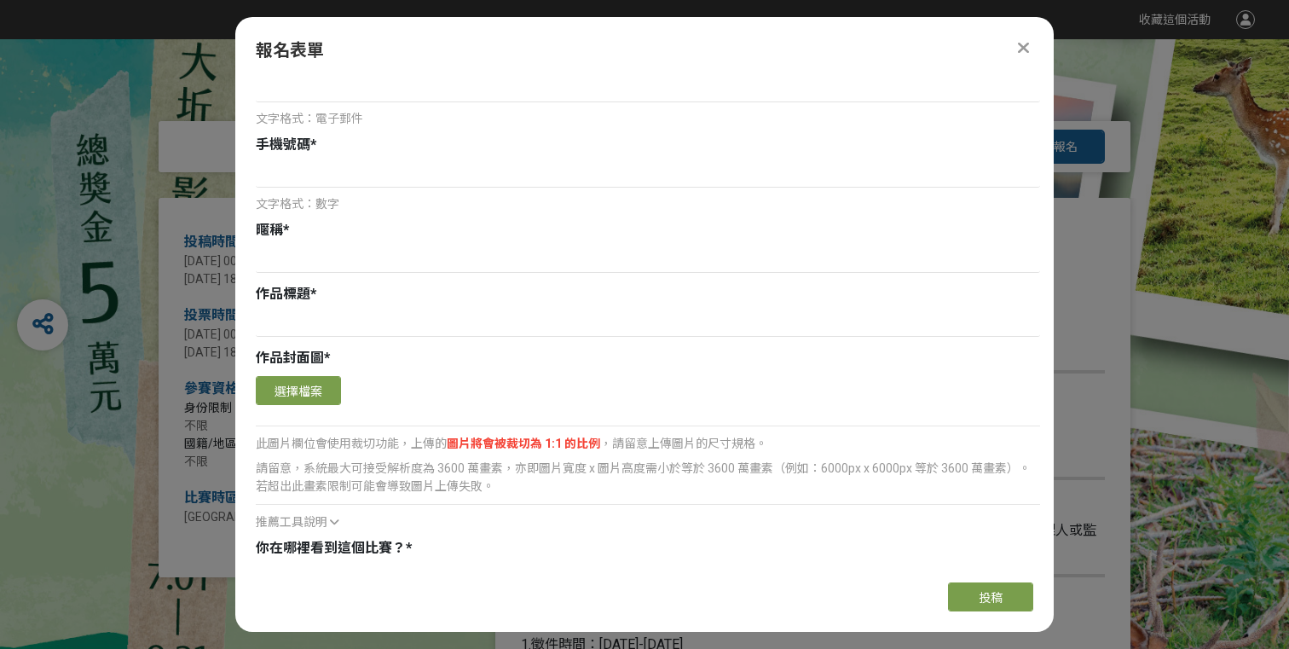
scroll to position [346, 0]
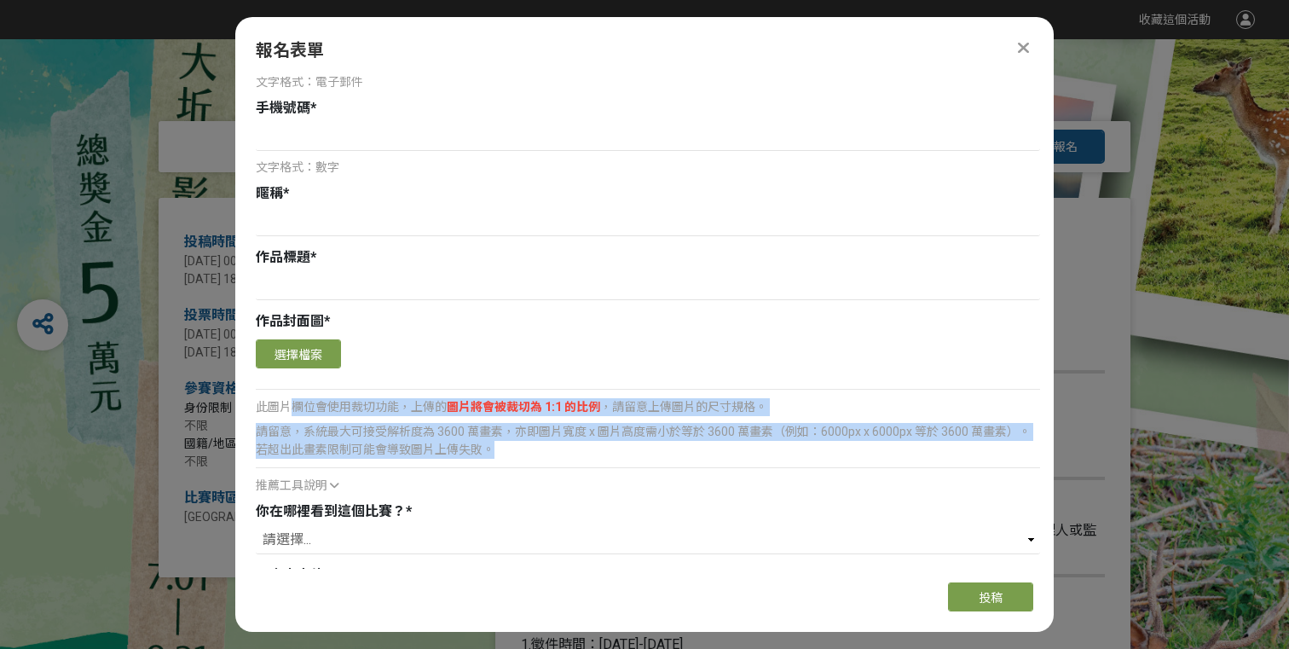
drag, startPoint x: 294, startPoint y: 390, endPoint x: 643, endPoint y: 438, distance: 352.2
click at [643, 438] on div "確認上傳 取消 旋轉圖片 選擇檔案 此圖片欄位會使用裁切功能，上傳的 圖片將會被裁切為 1:1 的比例 ，請留意上傳圖片的尺寸規格。 請留意，系統最大可接受解…" at bounding box center [648, 414] width 785 height 159
click at [643, 438] on div "請留意，系統最大可接受解析度為 3600 萬畫素，亦即圖片寬度 x 圖片高度需小於等於 3600 萬畫素（例如：6000px x 6000px 等於 3600…" at bounding box center [648, 441] width 785 height 36
drag, startPoint x: 508, startPoint y: 426, endPoint x: 256, endPoint y: 360, distance: 260.8
click at [256, 360] on div "確認上傳 取消 旋轉圖片 選擇檔案 此圖片欄位會使用裁切功能，上傳的 圖片將會被裁切為 1:1 的比例 ，請留意上傳圖片的尺寸規格。 請留意，系統最大可接受解…" at bounding box center [648, 414] width 785 height 159
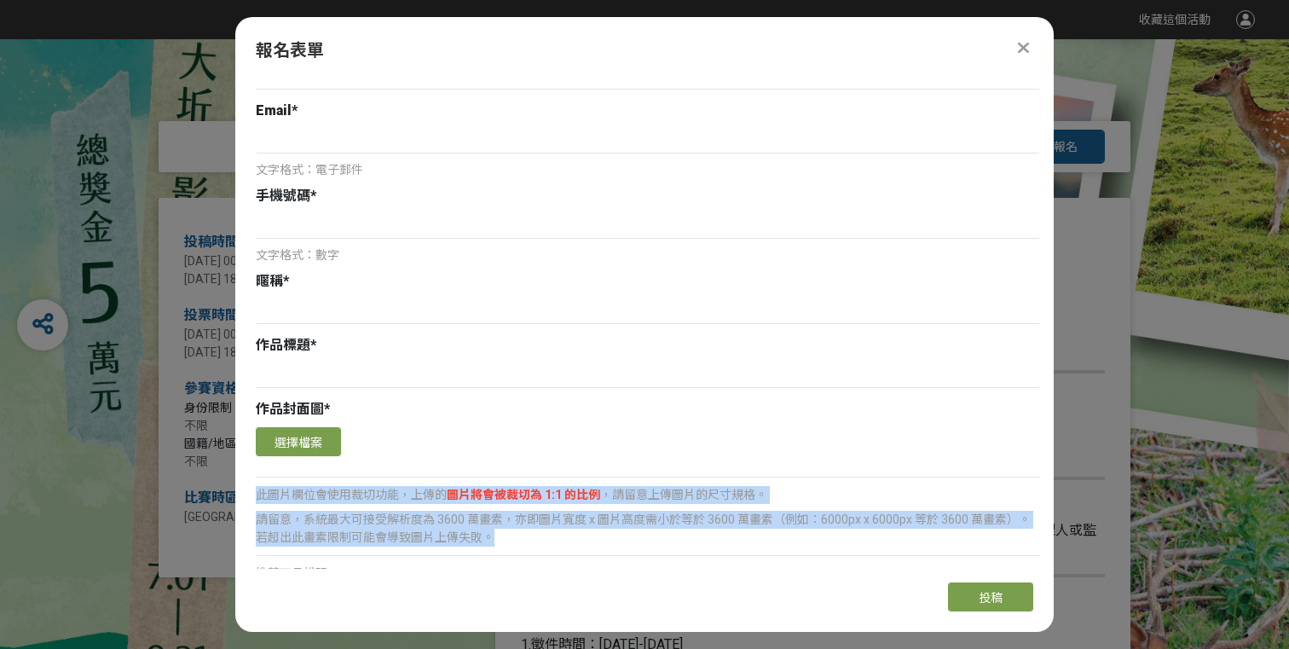
scroll to position [0, 0]
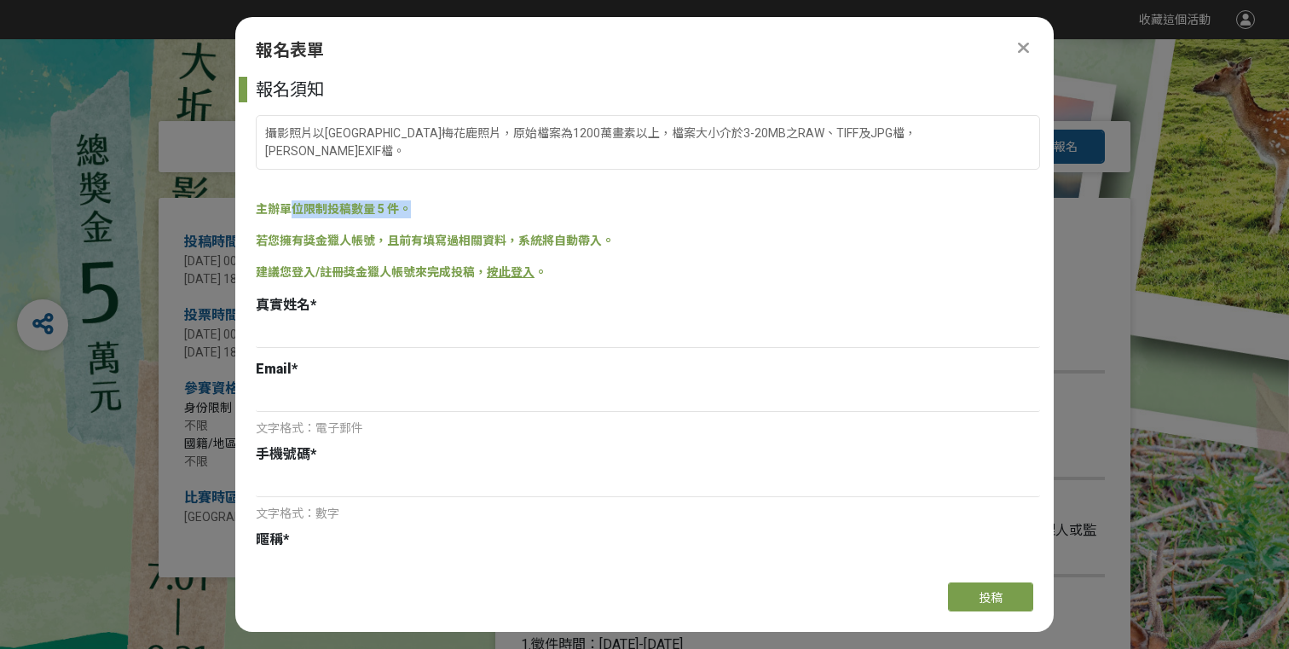
drag, startPoint x: 287, startPoint y: 194, endPoint x: 425, endPoint y: 194, distance: 138.2
click at [425, 200] on div "主辦單位限制投稿數量 5 件。" at bounding box center [648, 209] width 785 height 18
drag, startPoint x: 291, startPoint y: 194, endPoint x: 456, endPoint y: 200, distance: 165.5
click at [456, 200] on div "報名須知 攝影照片以[GEOGRAPHIC_DATA]梅花鹿照片，原始檔案為1200萬畫素以上，檔案大小介於3-20MB之RAW、TIFF及JPG檔，[PER…" at bounding box center [644, 323] width 819 height 492
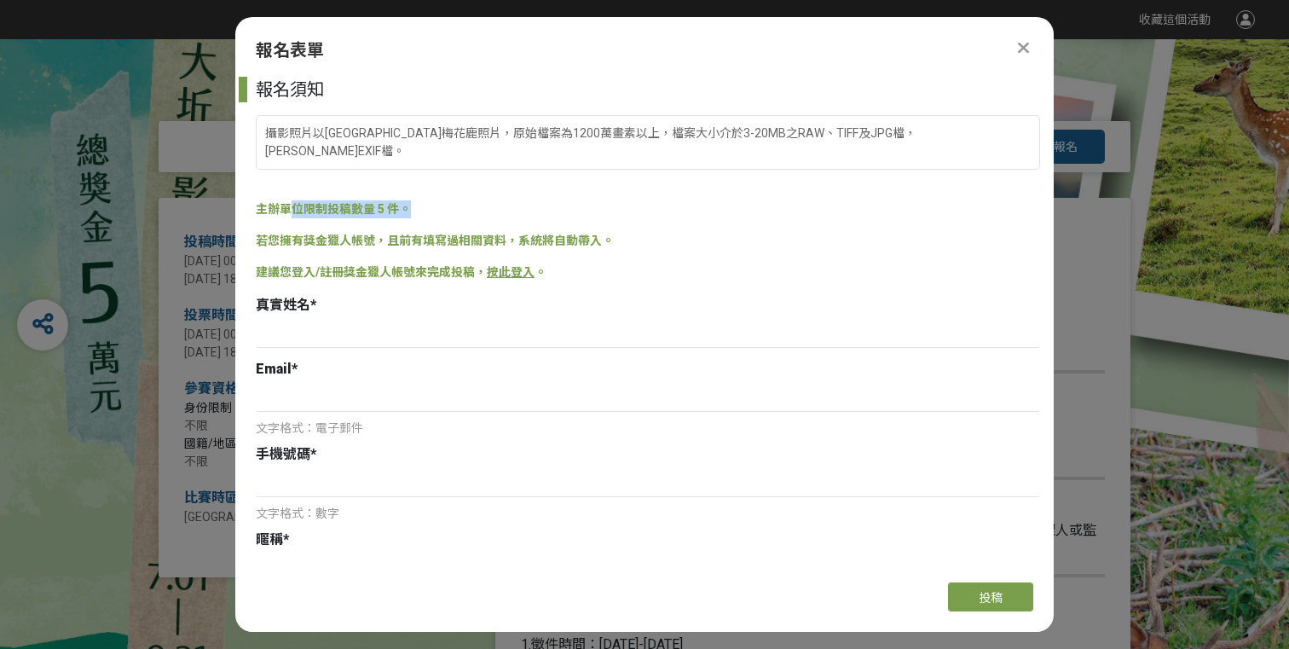
click at [456, 200] on div "報名須知 攝影照片以[GEOGRAPHIC_DATA]梅花鹿照片，原始檔案為1200萬畫素以上，檔案大小介於3-20MB之RAW、TIFF及JPG檔，[PER…" at bounding box center [644, 323] width 819 height 492
click at [390, 130] on div "攝影照片以[GEOGRAPHIC_DATA]梅花鹿照片，原始檔案為1200萬畫素以上，檔案大小介於3-20MB之RAW、TIFF及JPG檔，[PERSON_N…" at bounding box center [648, 142] width 785 height 55
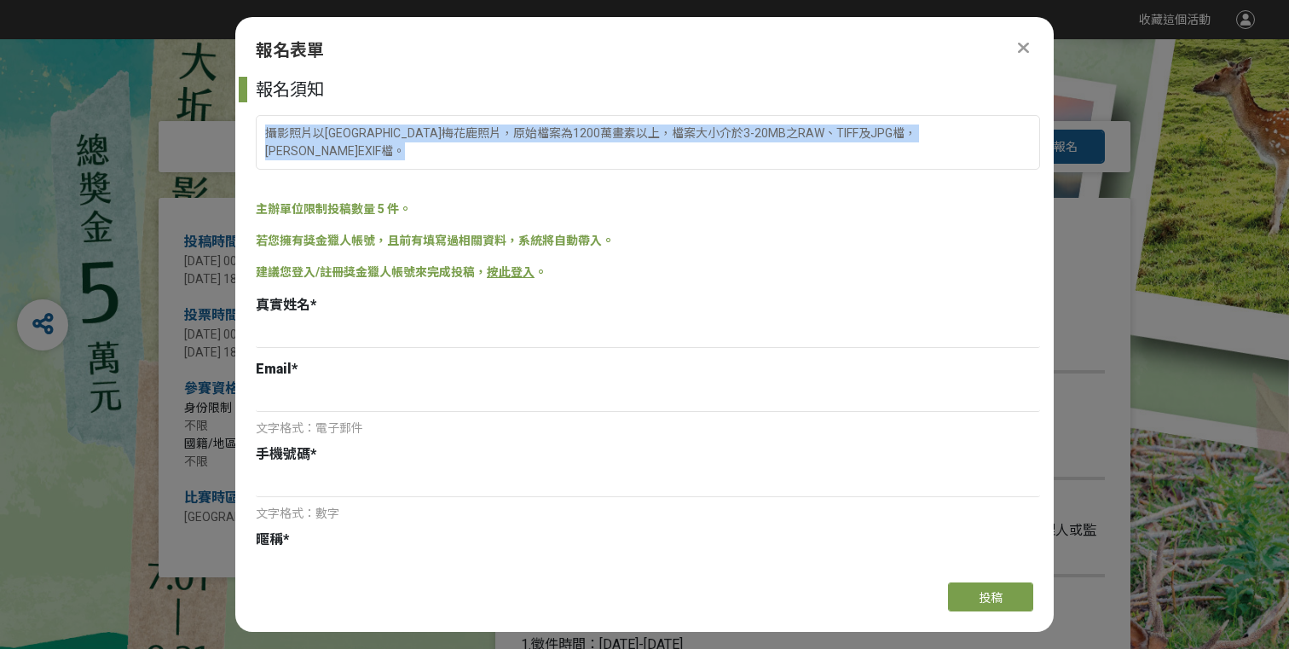
click at [390, 130] on div "攝影照片以[GEOGRAPHIC_DATA]梅花鹿照片，原始檔案為1200萬畫素以上，檔案大小介於3-20MB之RAW、TIFF及JPG檔，[PERSON_N…" at bounding box center [648, 142] width 785 height 55
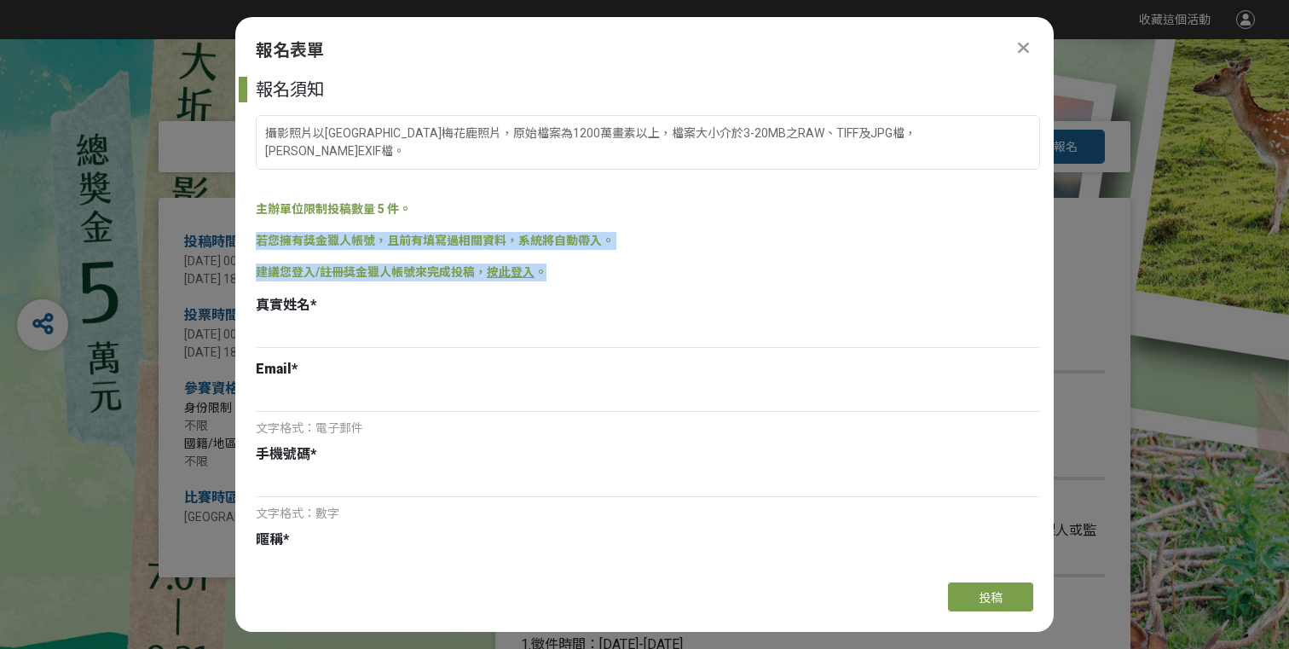
drag, startPoint x: 381, startPoint y: 206, endPoint x: 414, endPoint y: 273, distance: 75.1
click at [414, 273] on div "報名須知 攝影照片以[GEOGRAPHIC_DATA]梅花鹿照片，原始檔案為1200萬畫素以上，檔案大小介於3-20MB之RAW、TIFF及JPG檔，[PER…" at bounding box center [644, 323] width 819 height 492
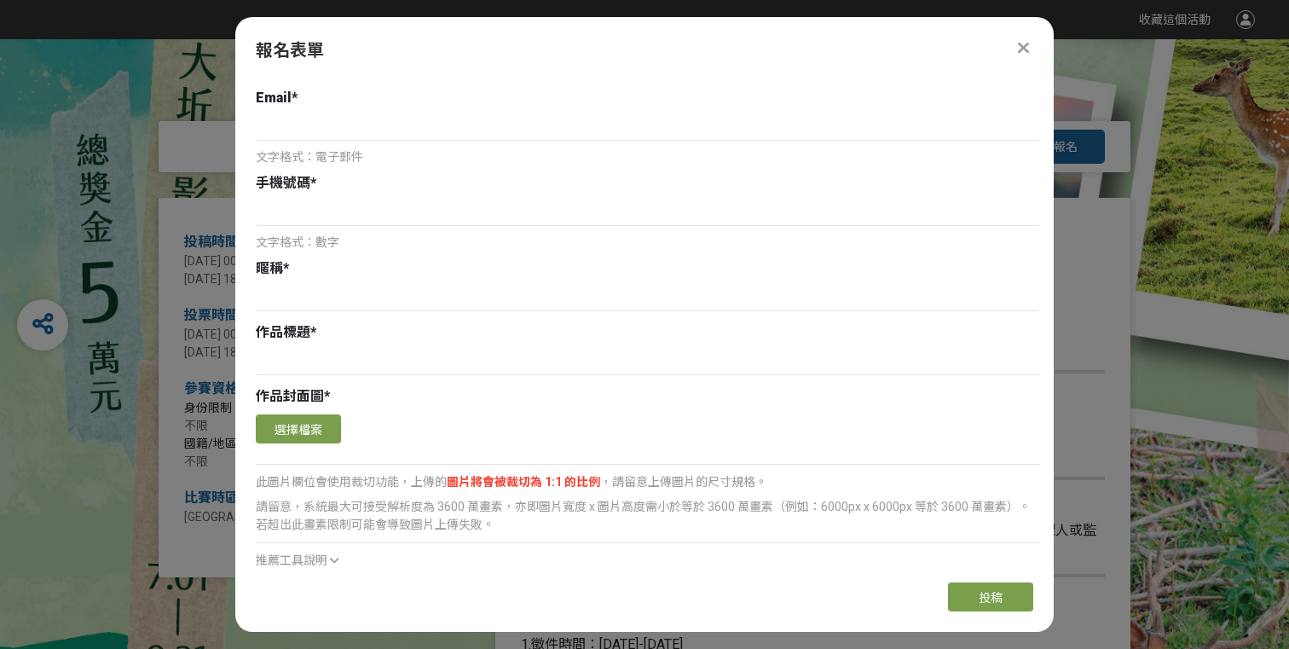
scroll to position [460, 0]
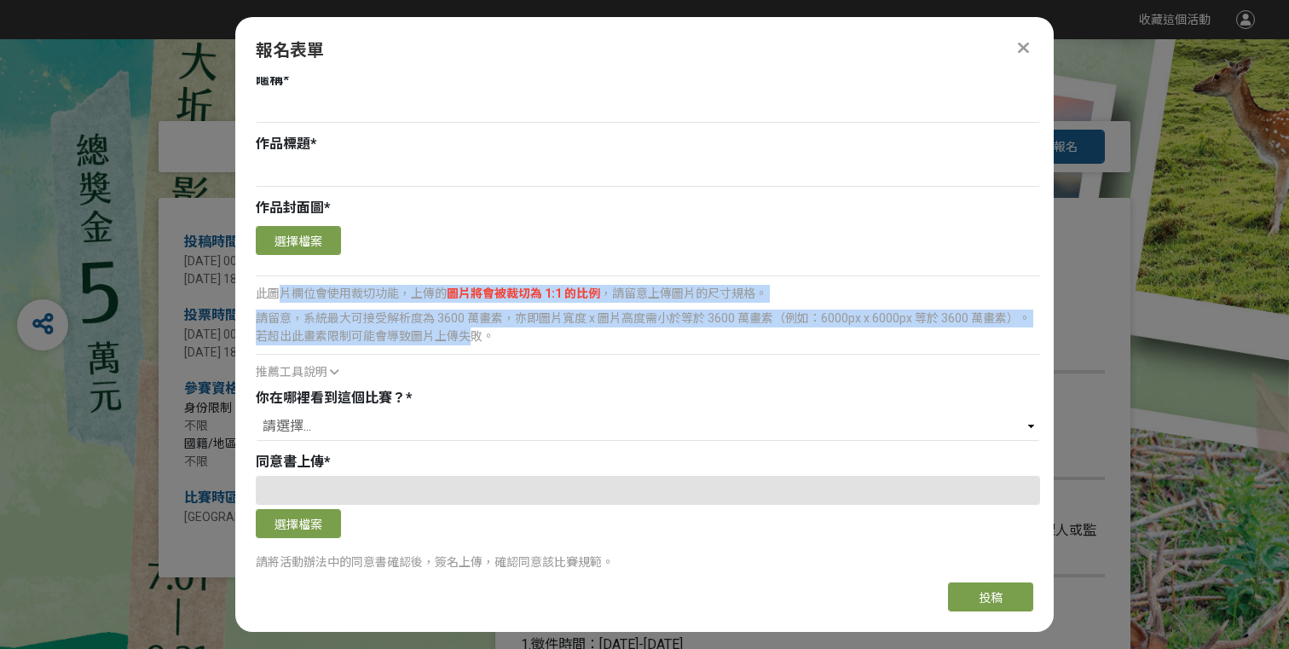
drag, startPoint x: 274, startPoint y: 269, endPoint x: 470, endPoint y: 316, distance: 201.7
click at [470, 316] on div "確認上傳 取消 旋轉圖片 選擇檔案 此圖片欄位會使用裁切功能，上傳的 圖片將會被裁切為 1:1 的比例 ，請留意上傳圖片的尺寸規格。 請留意，系統最大可接受解…" at bounding box center [648, 301] width 785 height 159
click at [470, 316] on div "請留意，系統最大可接受解析度為 3600 萬畫素，亦即圖片寬度 x 圖片高度需小於等於 3600 萬畫素（例如：6000px x 6000px 等於 3600…" at bounding box center [648, 328] width 785 height 36
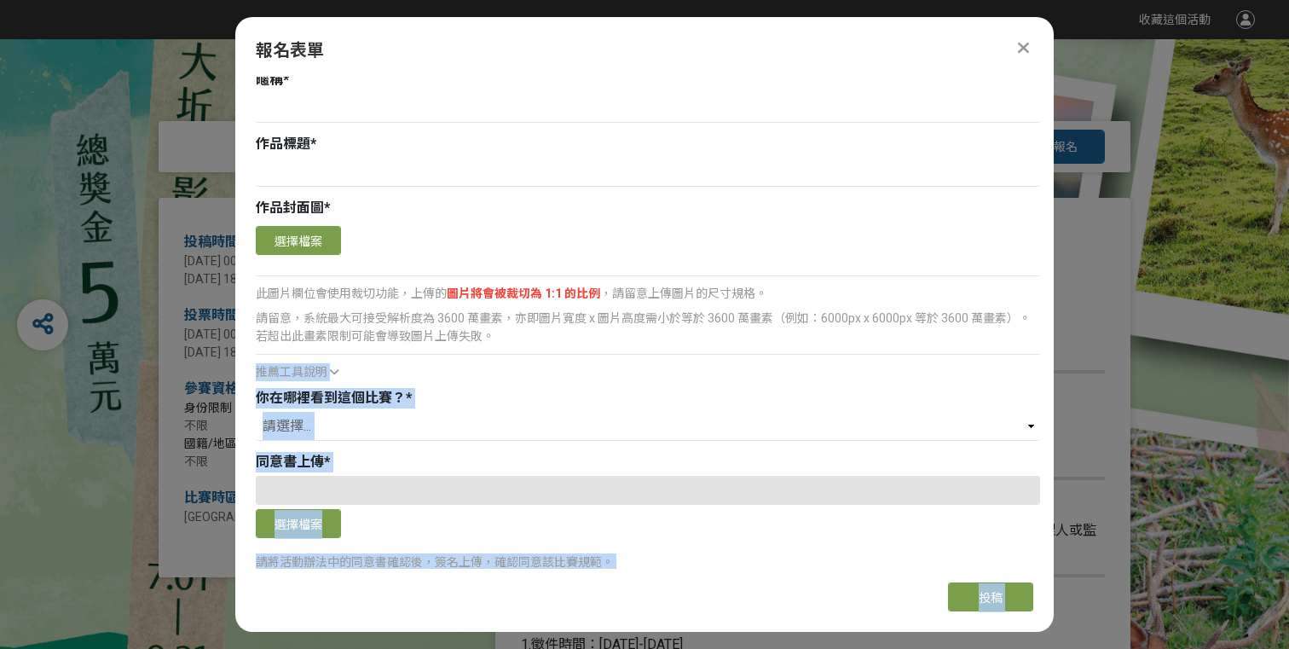
drag, startPoint x: 494, startPoint y: 319, endPoint x: 230, endPoint y: 194, distance: 291.4
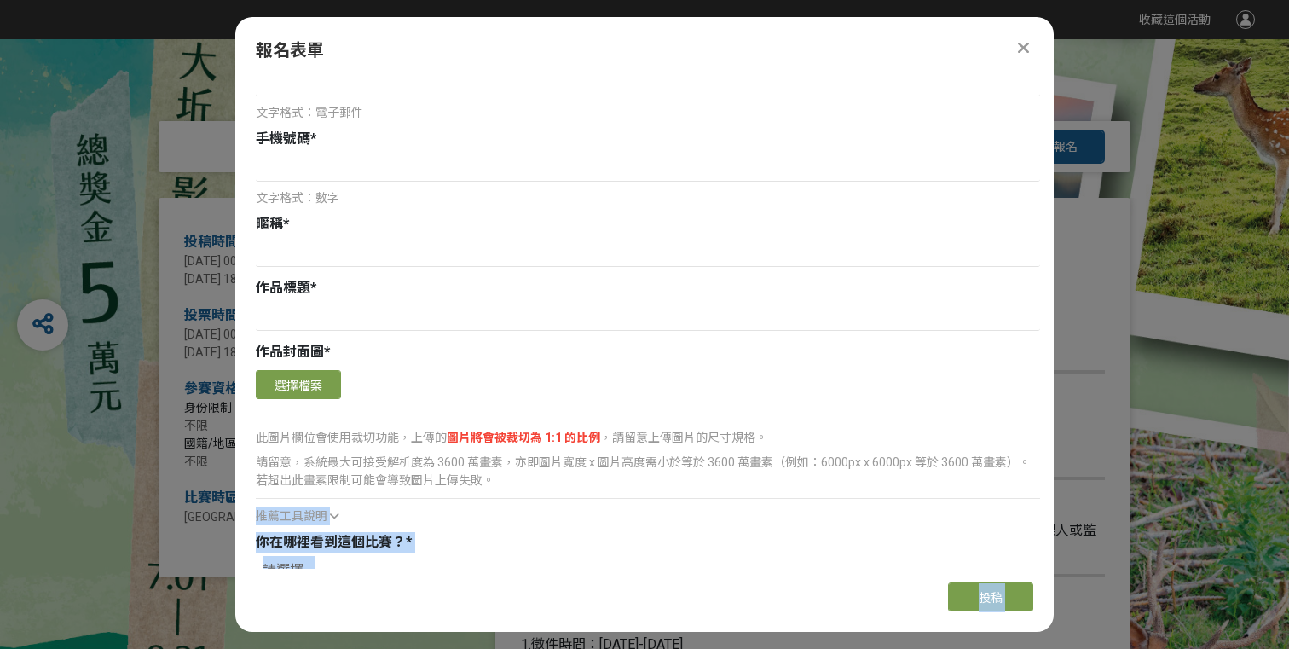
scroll to position [0, 0]
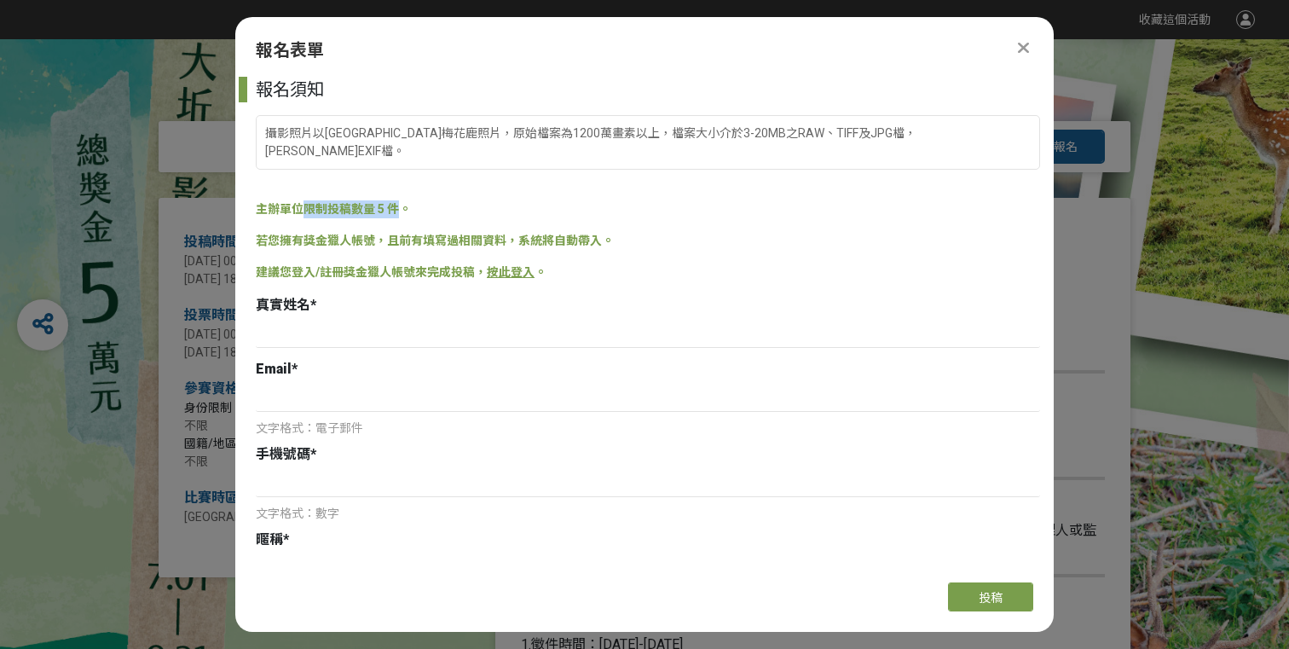
drag, startPoint x: 303, startPoint y: 192, endPoint x: 404, endPoint y: 192, distance: 101.5
click at [404, 202] on span "主辦單位限制投稿數量 5 件。" at bounding box center [333, 209] width 155 height 14
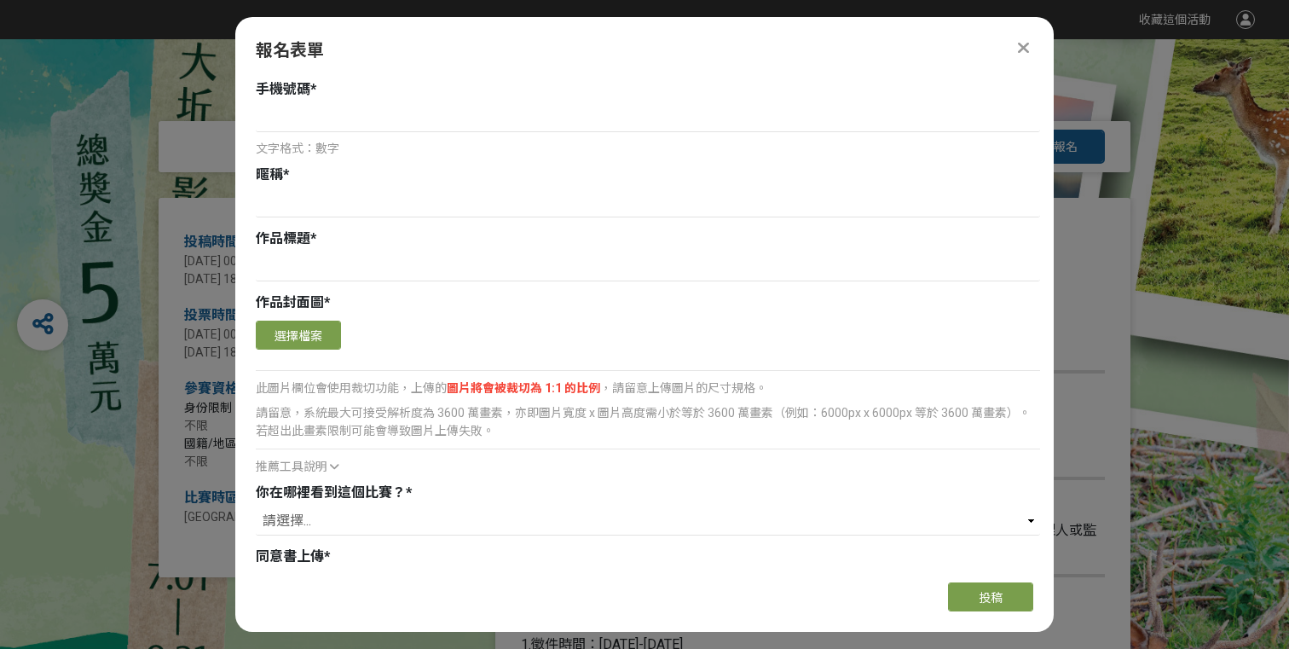
scroll to position [475, 0]
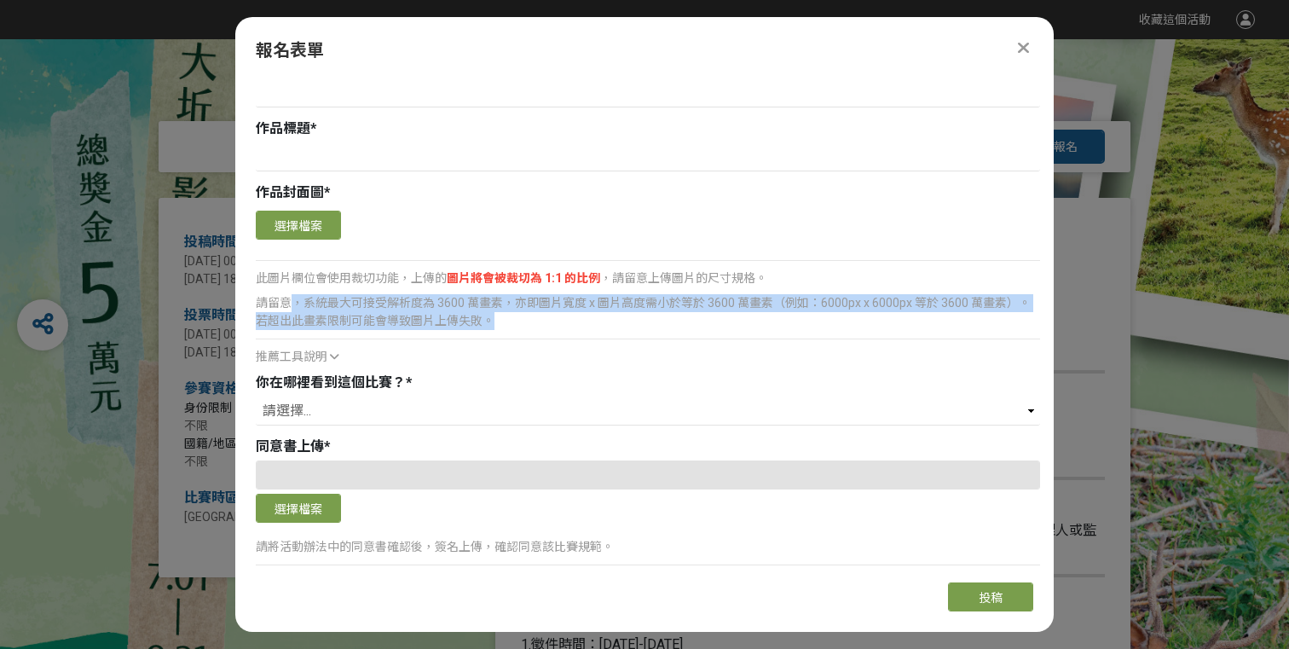
drag, startPoint x: 290, startPoint y: 278, endPoint x: 518, endPoint y: 323, distance: 232.1
click at [518, 323] on div "請留意，系統最大可接受解析度為 3600 萬畫素，亦即圖片寬度 x 圖片高度需小於等於 3600 萬畫素（例如：6000px x 6000px 等於 3600…" at bounding box center [648, 328] width 785 height 75
drag, startPoint x: 513, startPoint y: 304, endPoint x: 332, endPoint y: 288, distance: 182.4
click at [332, 294] on div "請留意，系統最大可接受解析度為 3600 萬畫素，亦即圖片寬度 x 圖片高度需小於等於 3600 萬畫素（例如：6000px x 6000px 等於 3600…" at bounding box center [648, 312] width 785 height 36
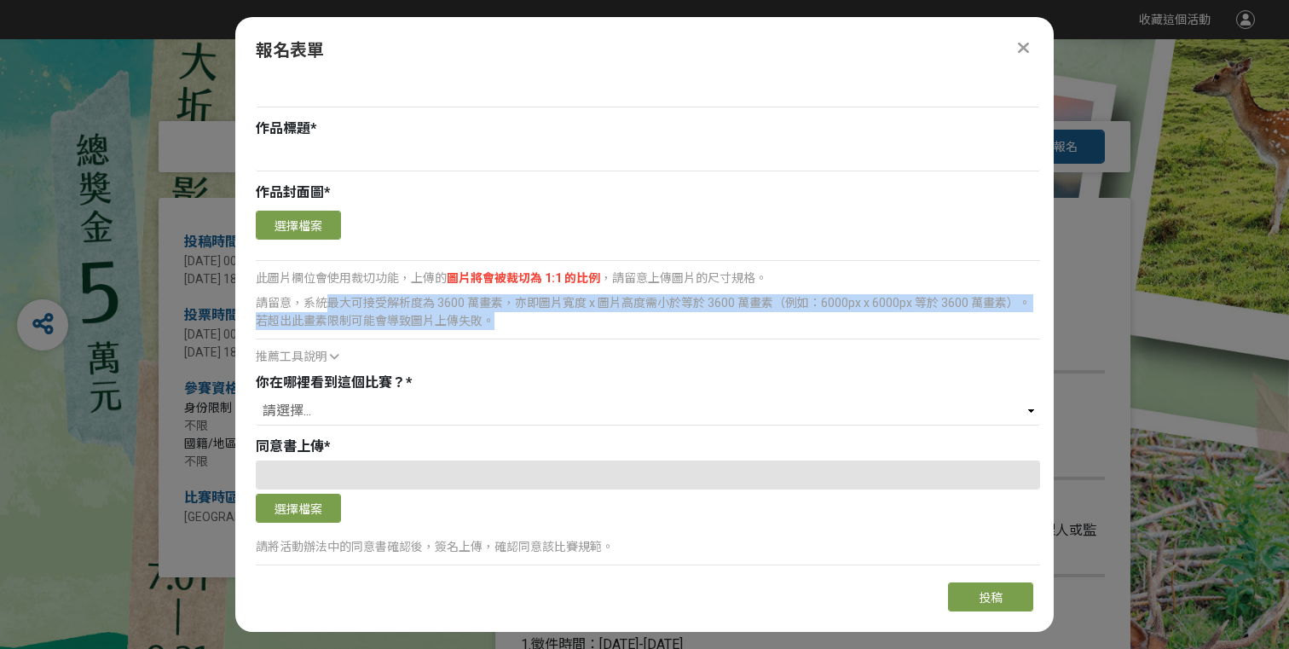
click at [332, 294] on div "請留意，系統最大可接受解析度為 3600 萬畫素，亦即圖片寬度 x 圖片高度需小於等於 3600 萬畫素（例如：6000px x 6000px 等於 3600…" at bounding box center [648, 312] width 785 height 36
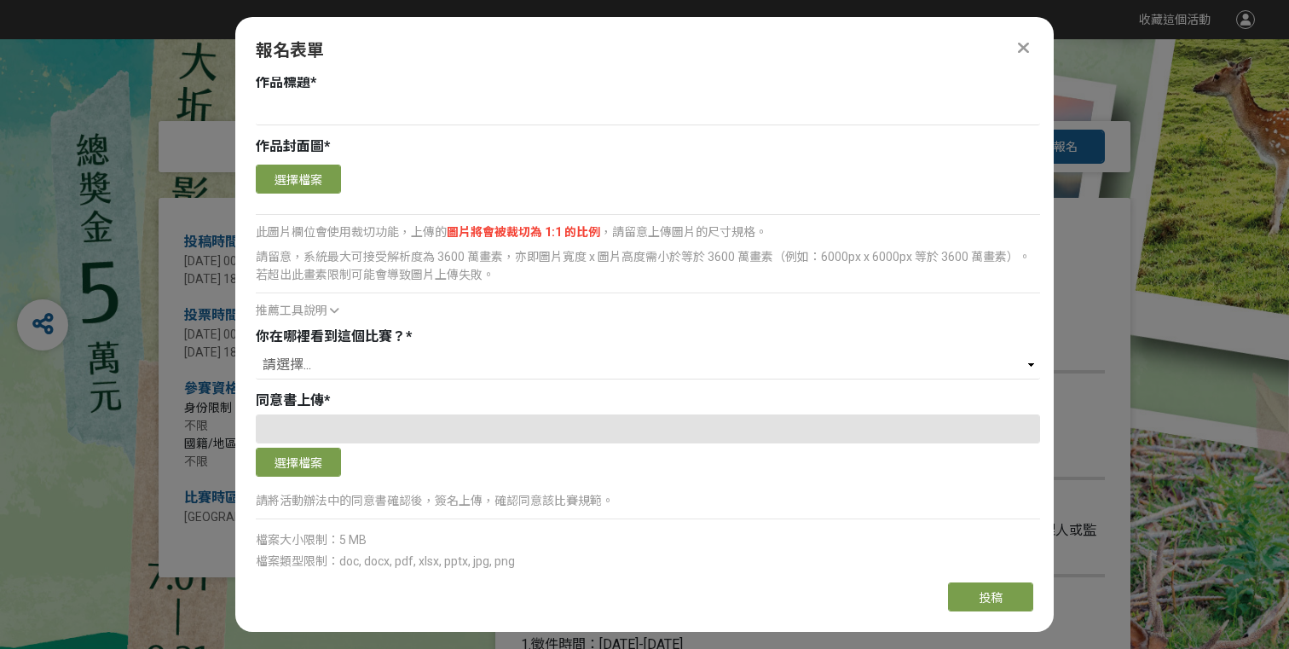
scroll to position [567, 0]
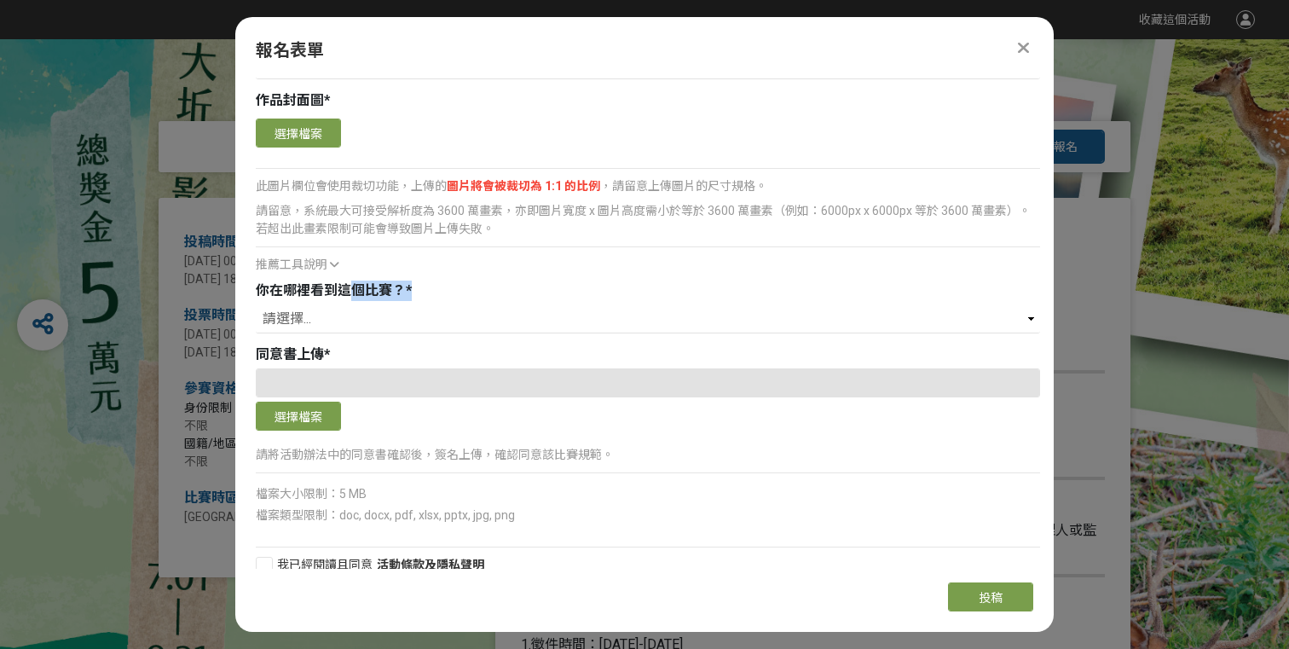
drag, startPoint x: 355, startPoint y: 273, endPoint x: 455, endPoint y: 278, distance: 99.9
click at [455, 281] on div "你在哪裡看到這個比賽？ *" at bounding box center [648, 291] width 785 height 20
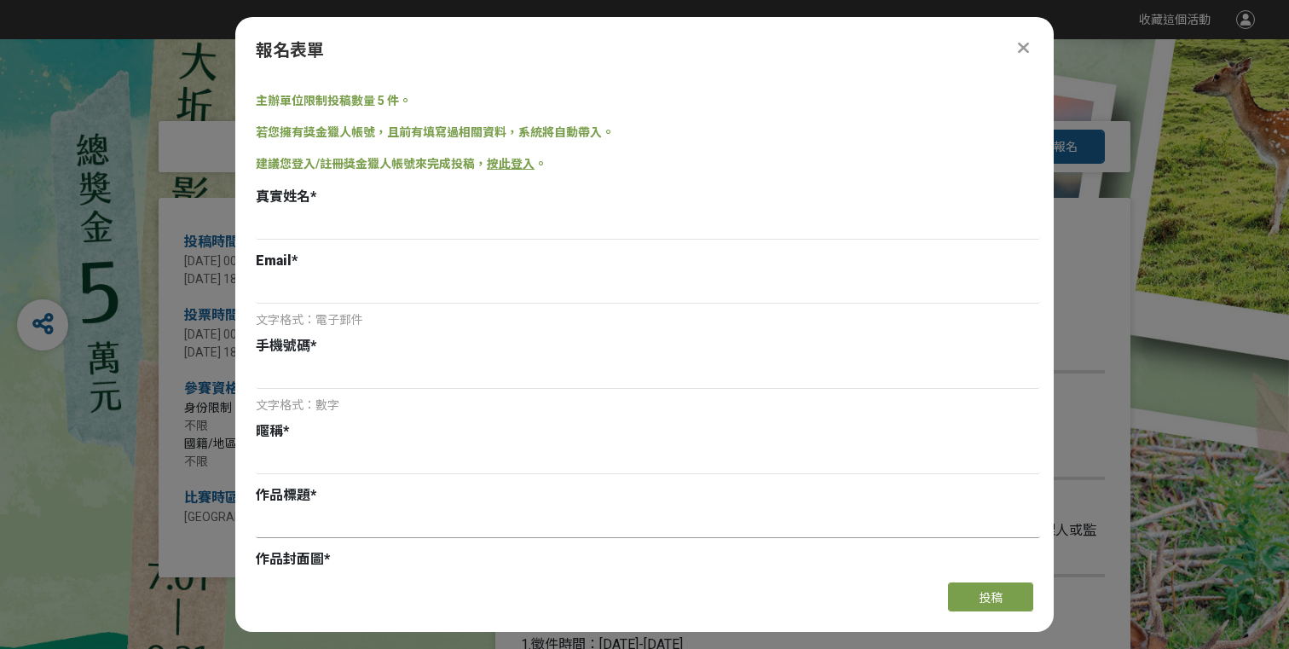
scroll to position [410, 0]
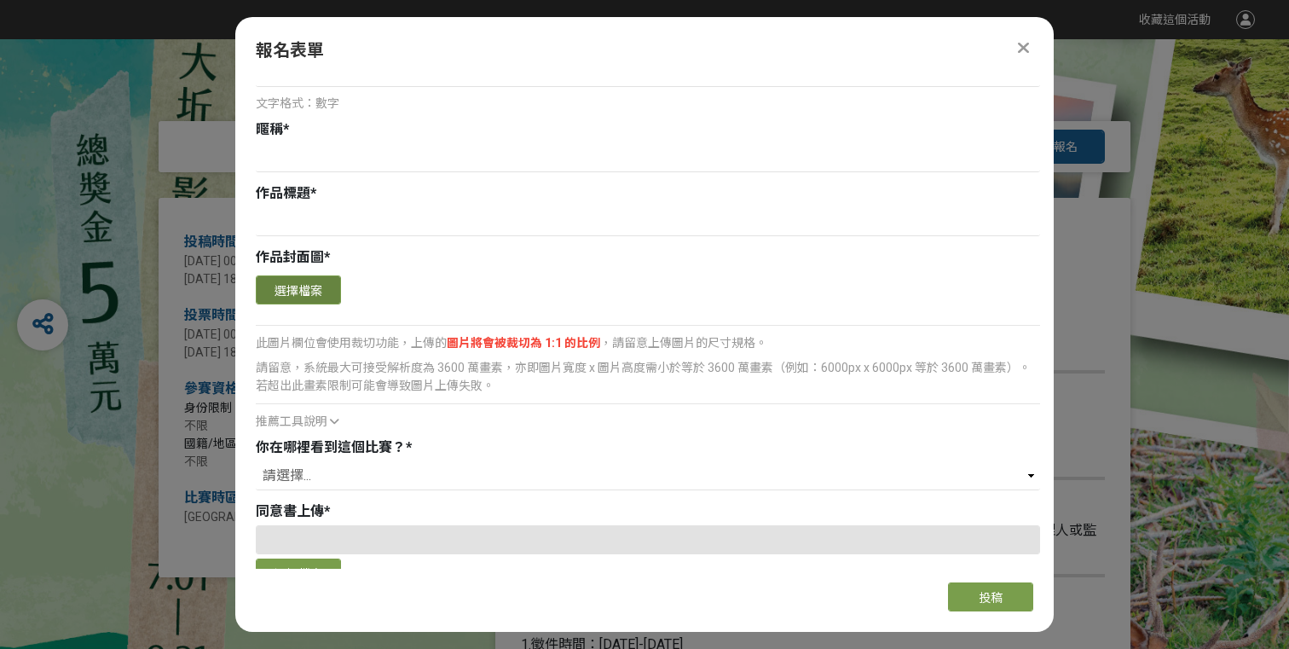
click at [324, 281] on button "選擇檔案" at bounding box center [298, 289] width 85 height 29
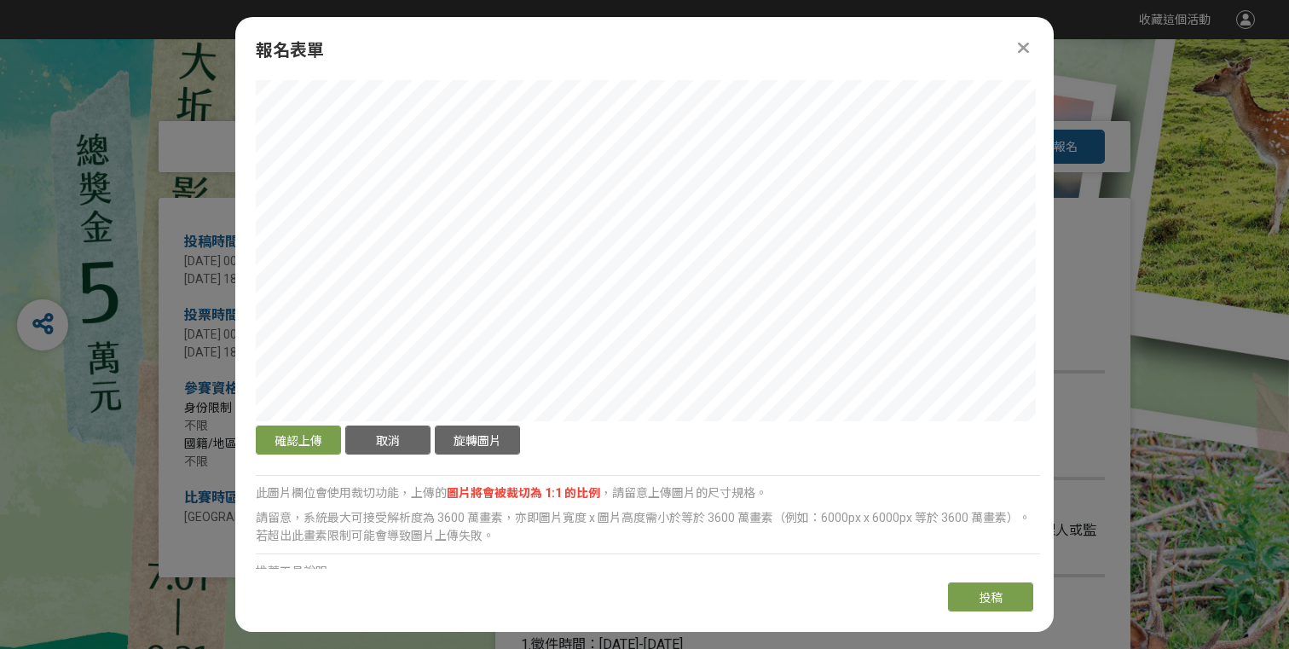
scroll to position [676, 0]
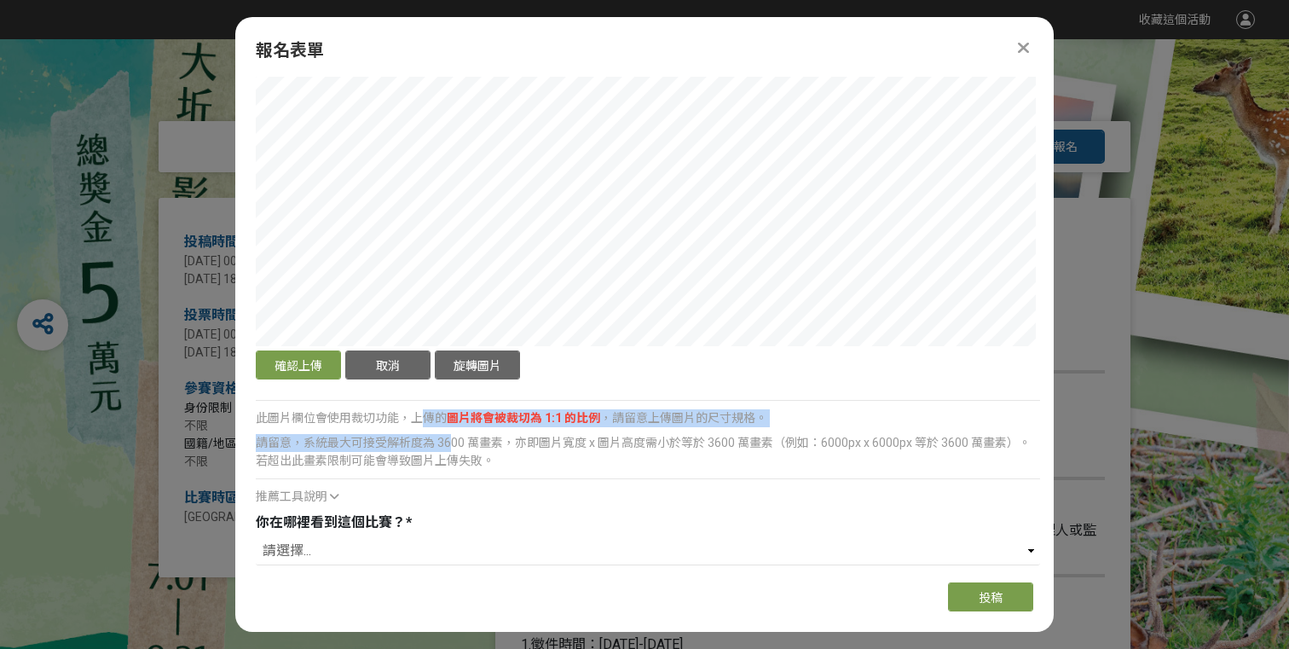
drag, startPoint x: 420, startPoint y: 403, endPoint x: 449, endPoint y: 430, distance: 40.4
click at [449, 430] on div "確認上傳 取消 旋轉圖片 選擇檔案 此圖片欄位會使用裁切功能，上傳的 圖片將會被裁切為 1:1 的比例 ，請留意上傳圖片的尺寸規格。 請留意，系統最大可接受解…" at bounding box center [648, 255] width 785 height 501
click at [449, 434] on div "請留意，系統最大可接受解析度為 3600 萬畫素，亦即圖片寬度 x 圖片高度需小於等於 3600 萬畫素（例如：6000px x 6000px 等於 3600…" at bounding box center [648, 452] width 785 height 36
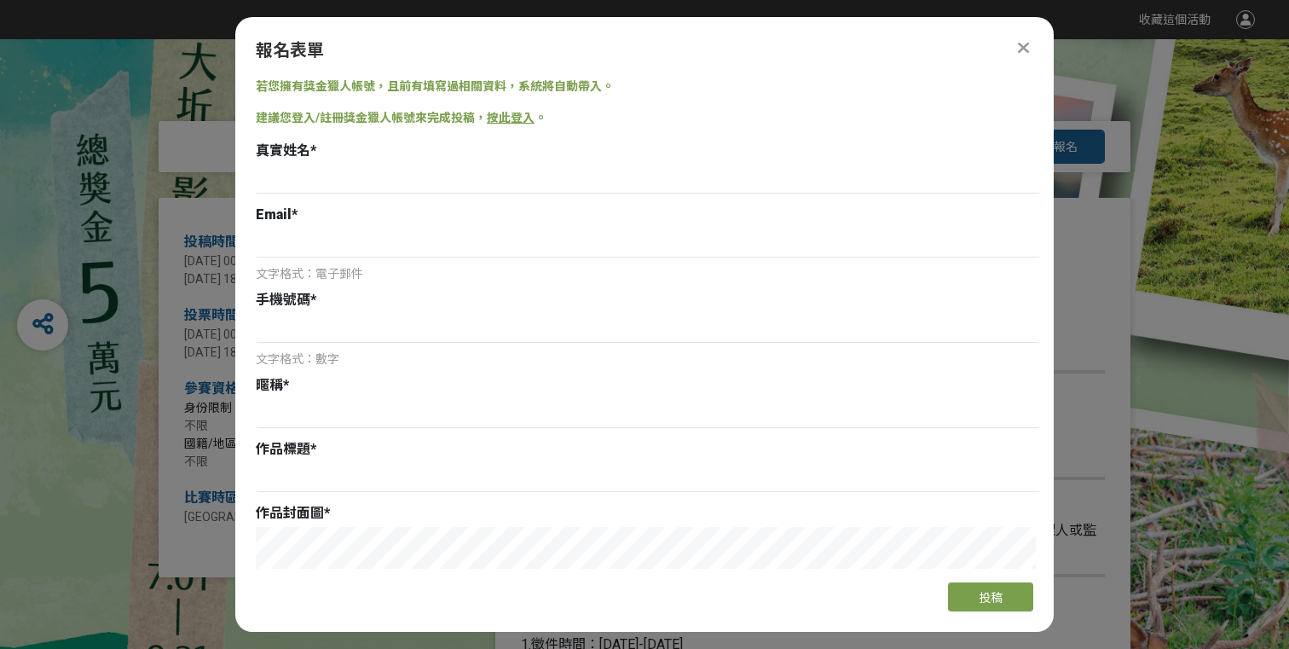
scroll to position [142, 0]
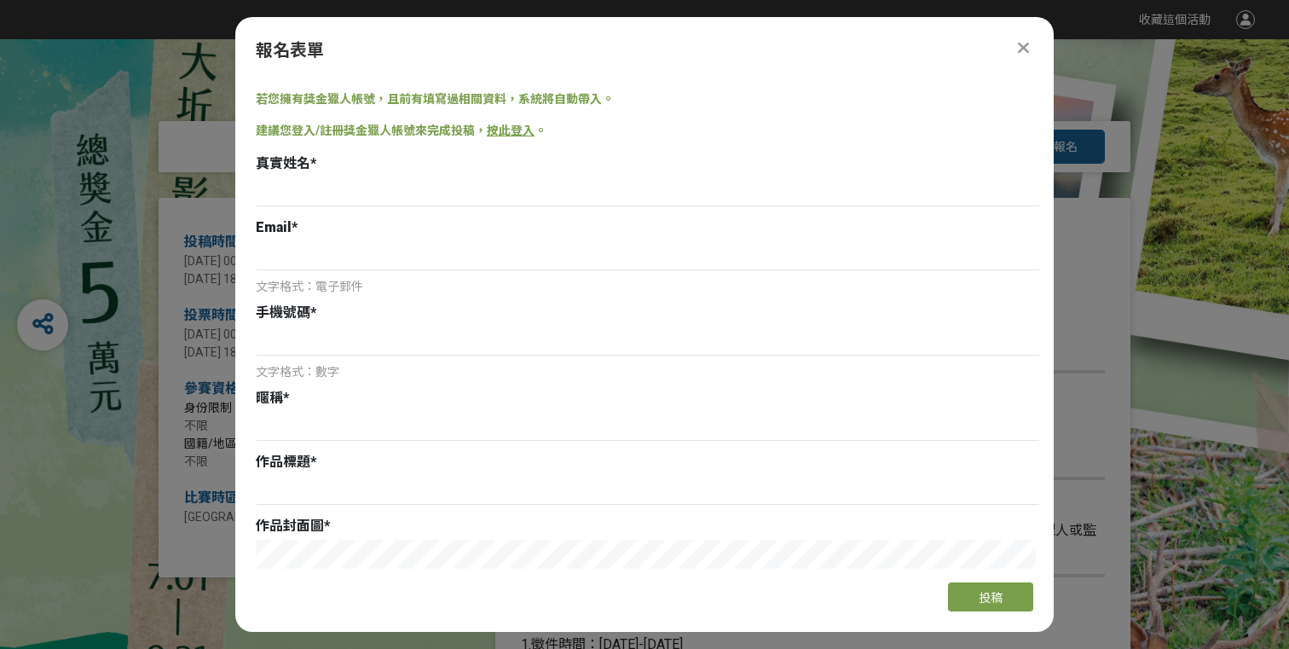
click at [1018, 53] on icon at bounding box center [1023, 47] width 11 height 17
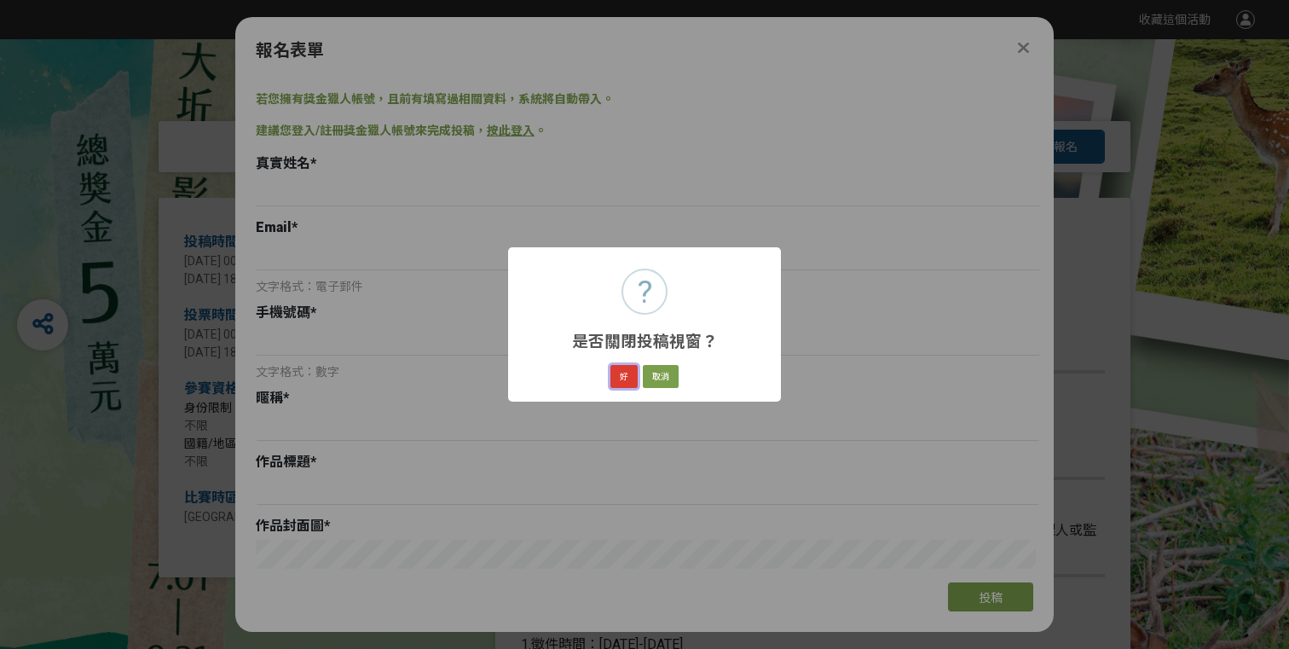
click at [629, 373] on button "好" at bounding box center [624, 377] width 27 height 24
